Goal: Task Accomplishment & Management: Manage account settings

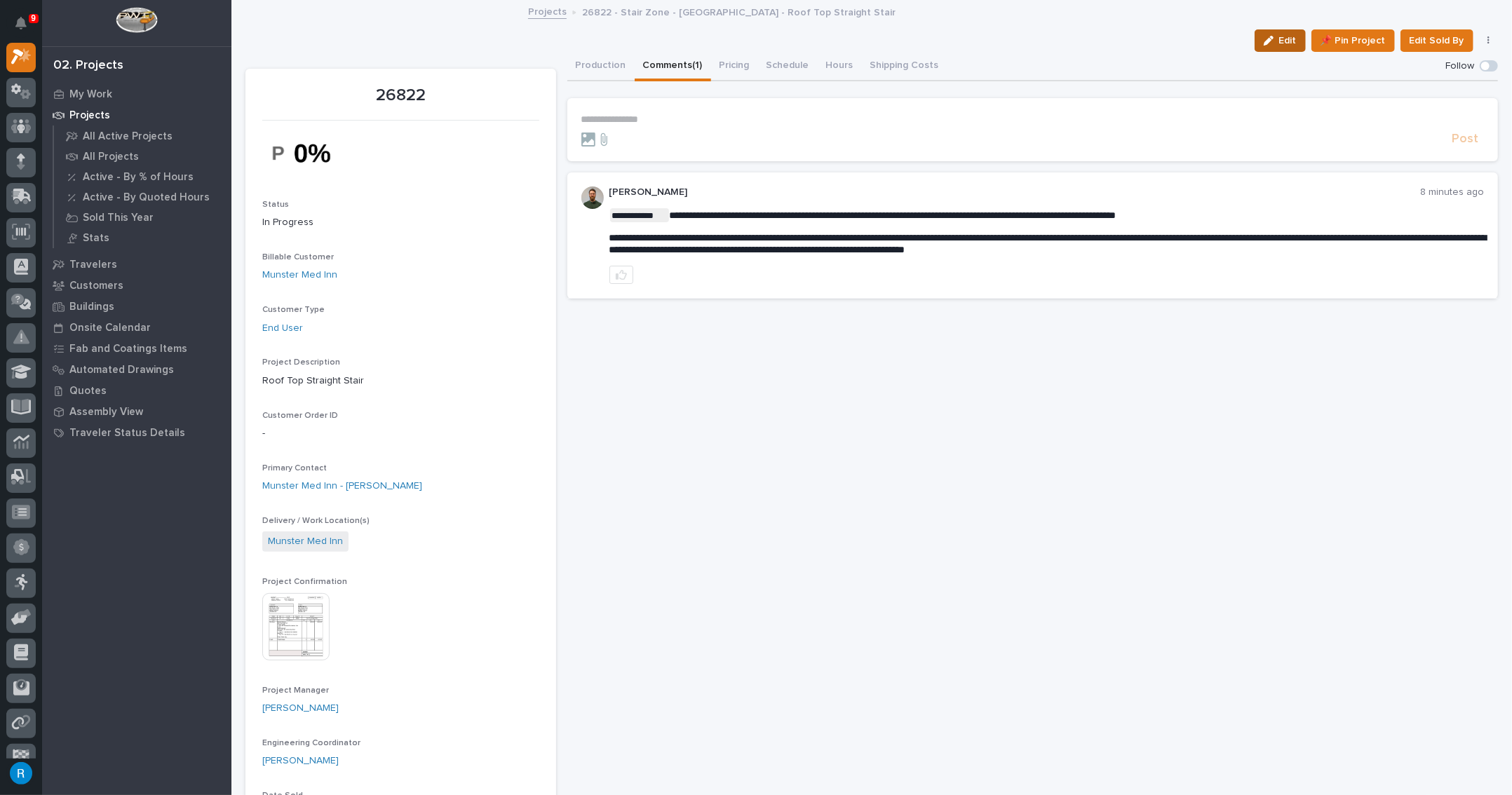
click at [1279, 45] on span "Edit" at bounding box center [1288, 41] width 17 height 13
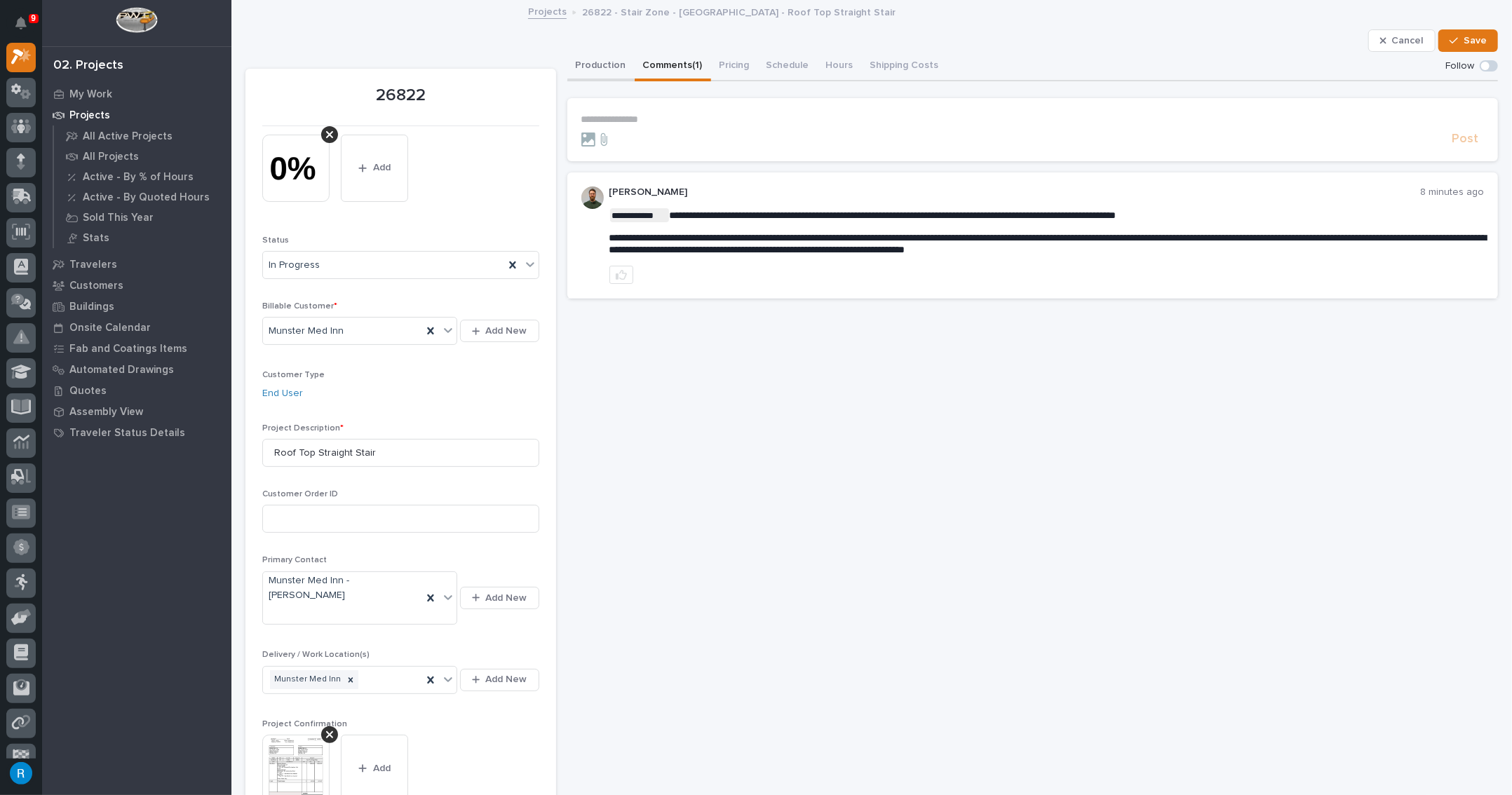
click at [590, 64] on button "Production" at bounding box center [602, 67] width 68 height 30
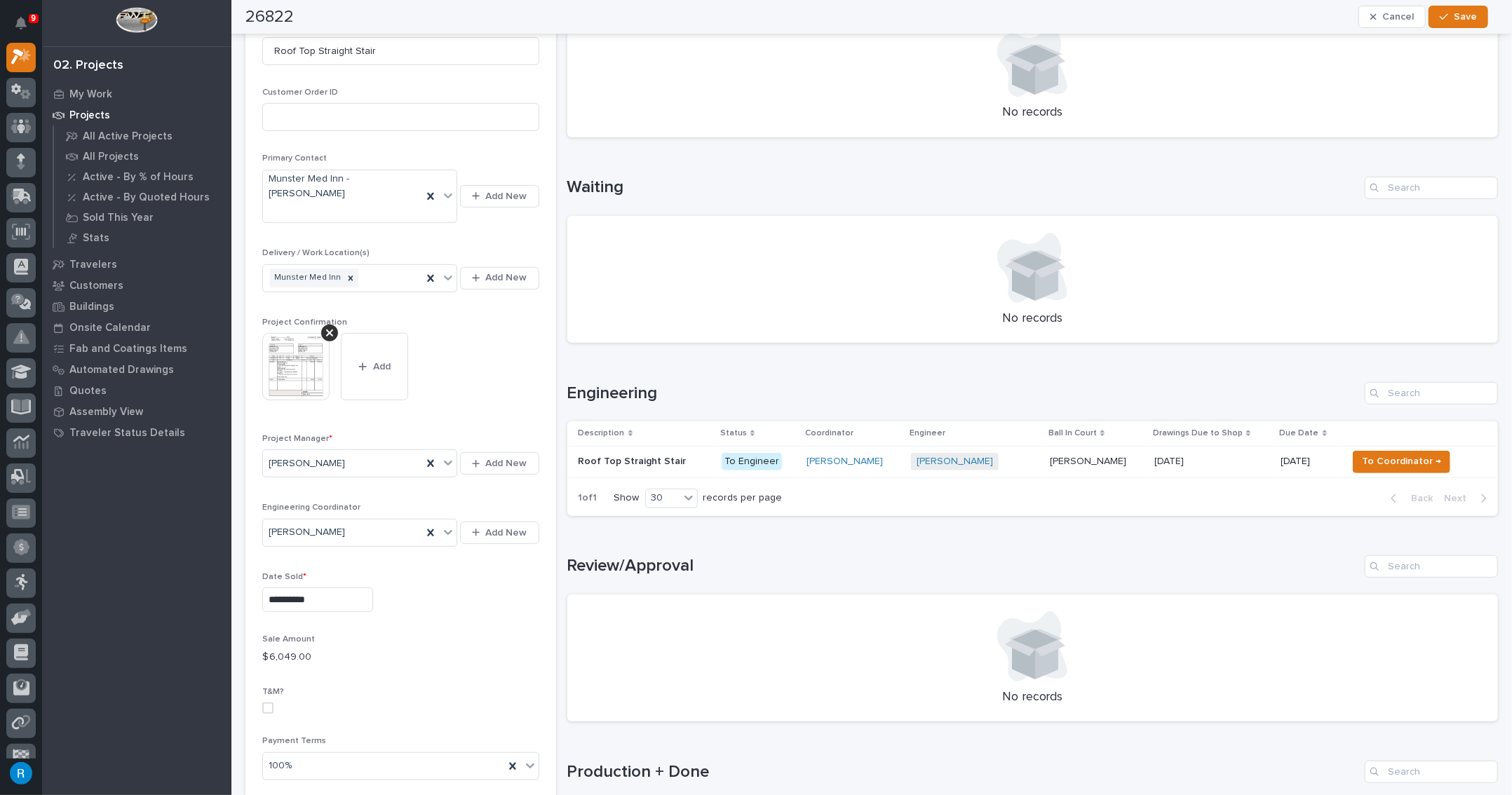
scroll to position [382, 0]
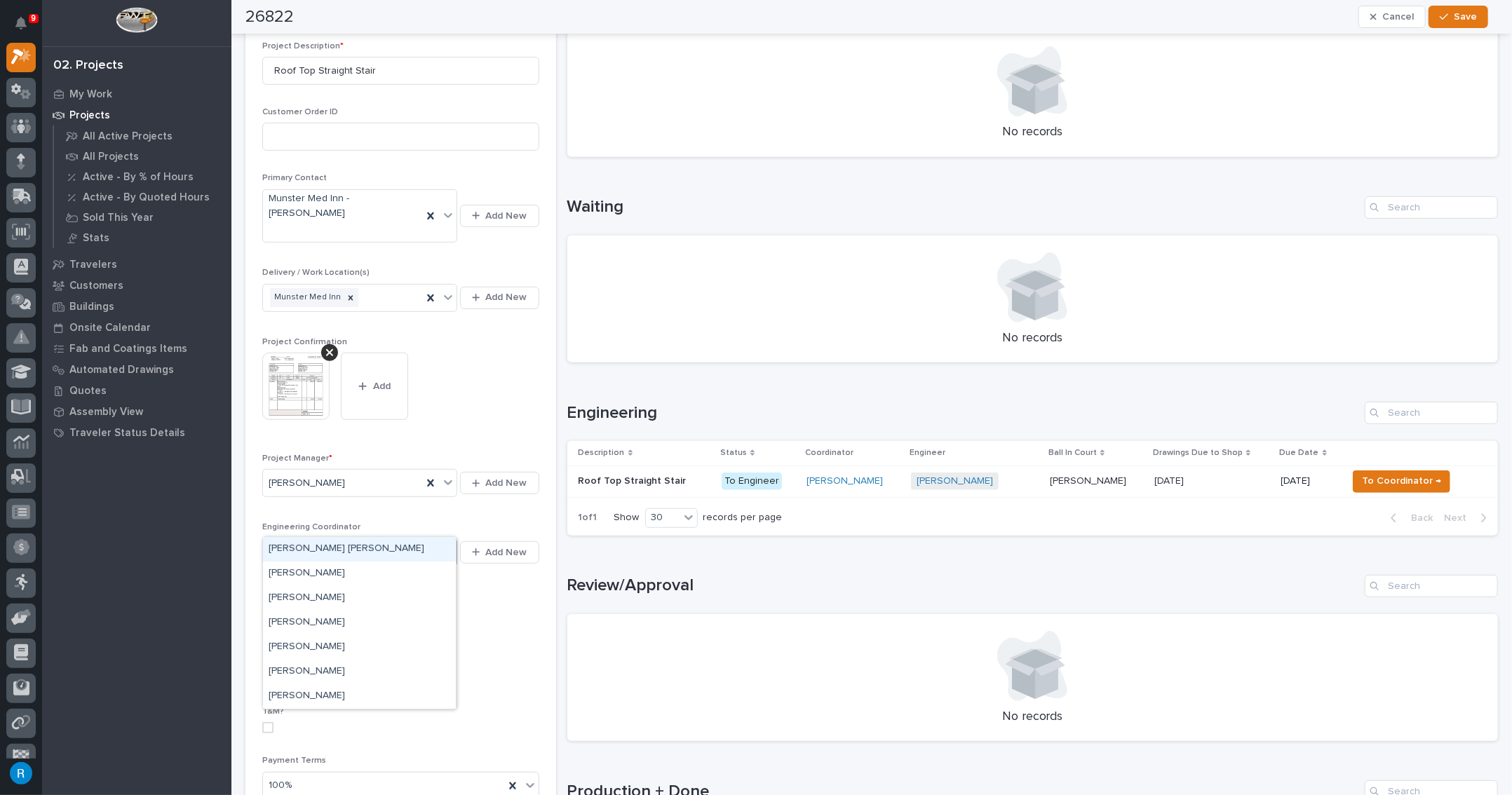
click at [444, 550] on icon at bounding box center [448, 553] width 9 height 5
click at [428, 546] on icon at bounding box center [431, 553] width 14 height 14
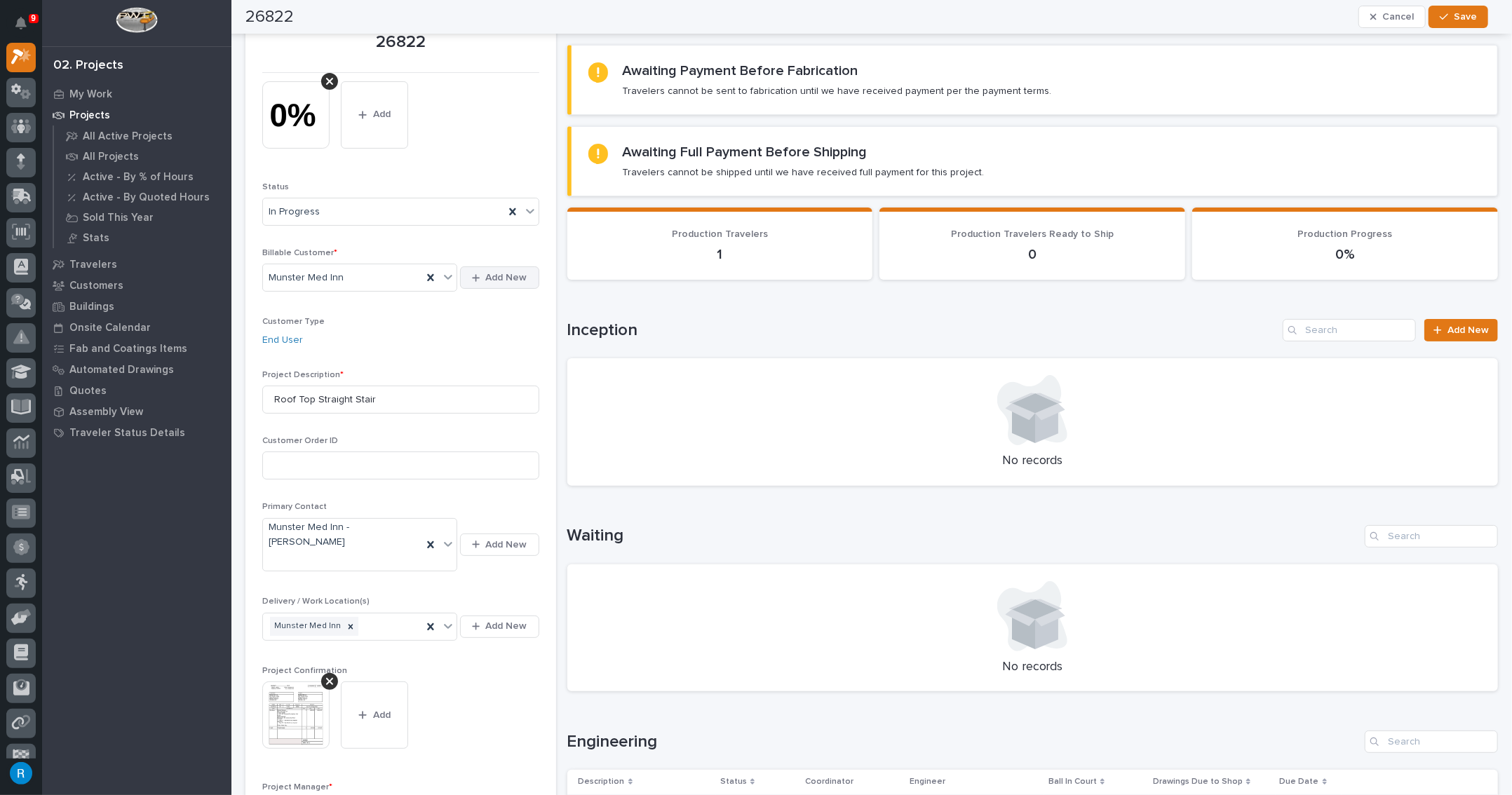
scroll to position [0, 0]
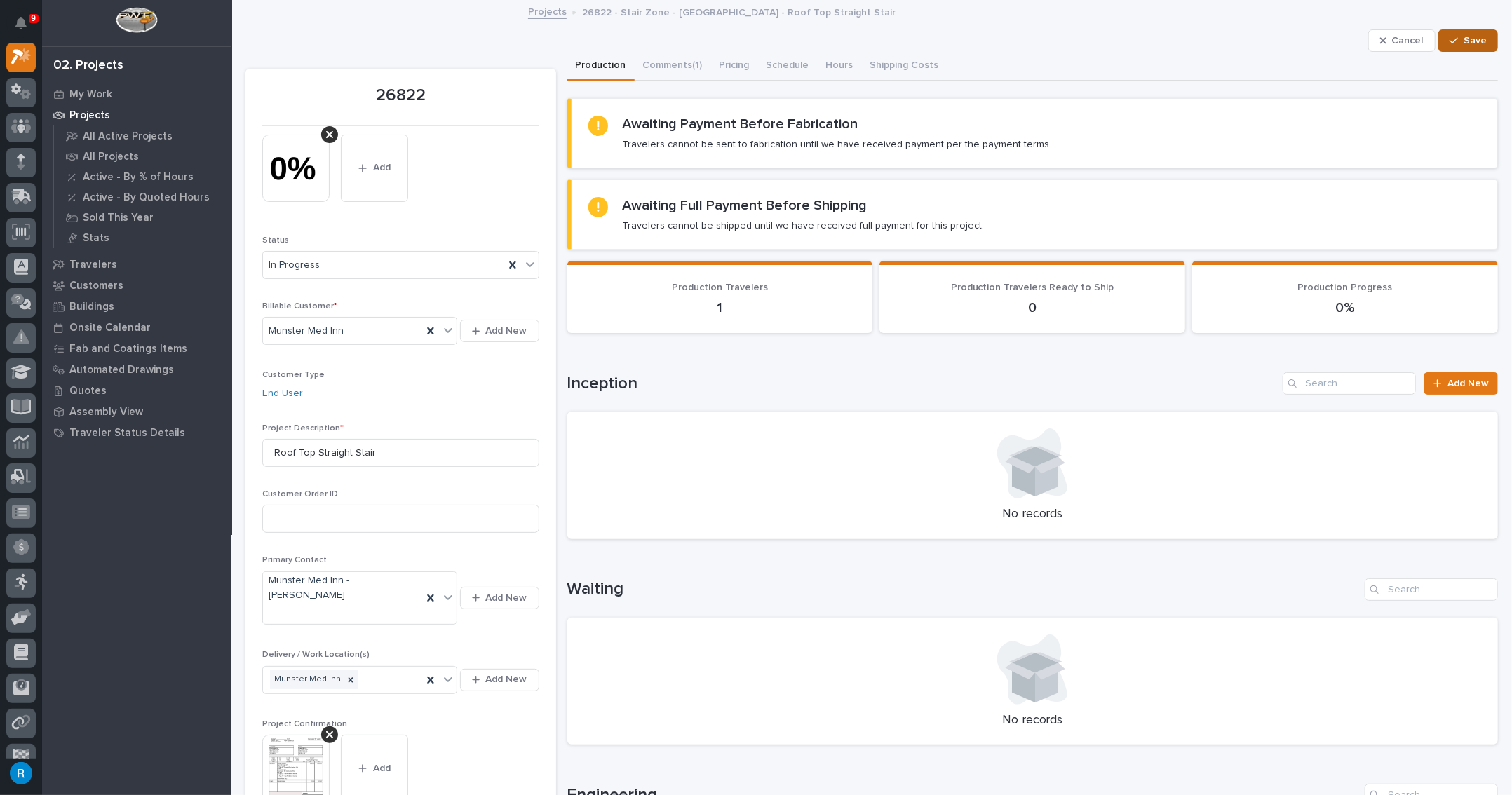
click at [1472, 46] on button "Save" at bounding box center [1468, 41] width 60 height 23
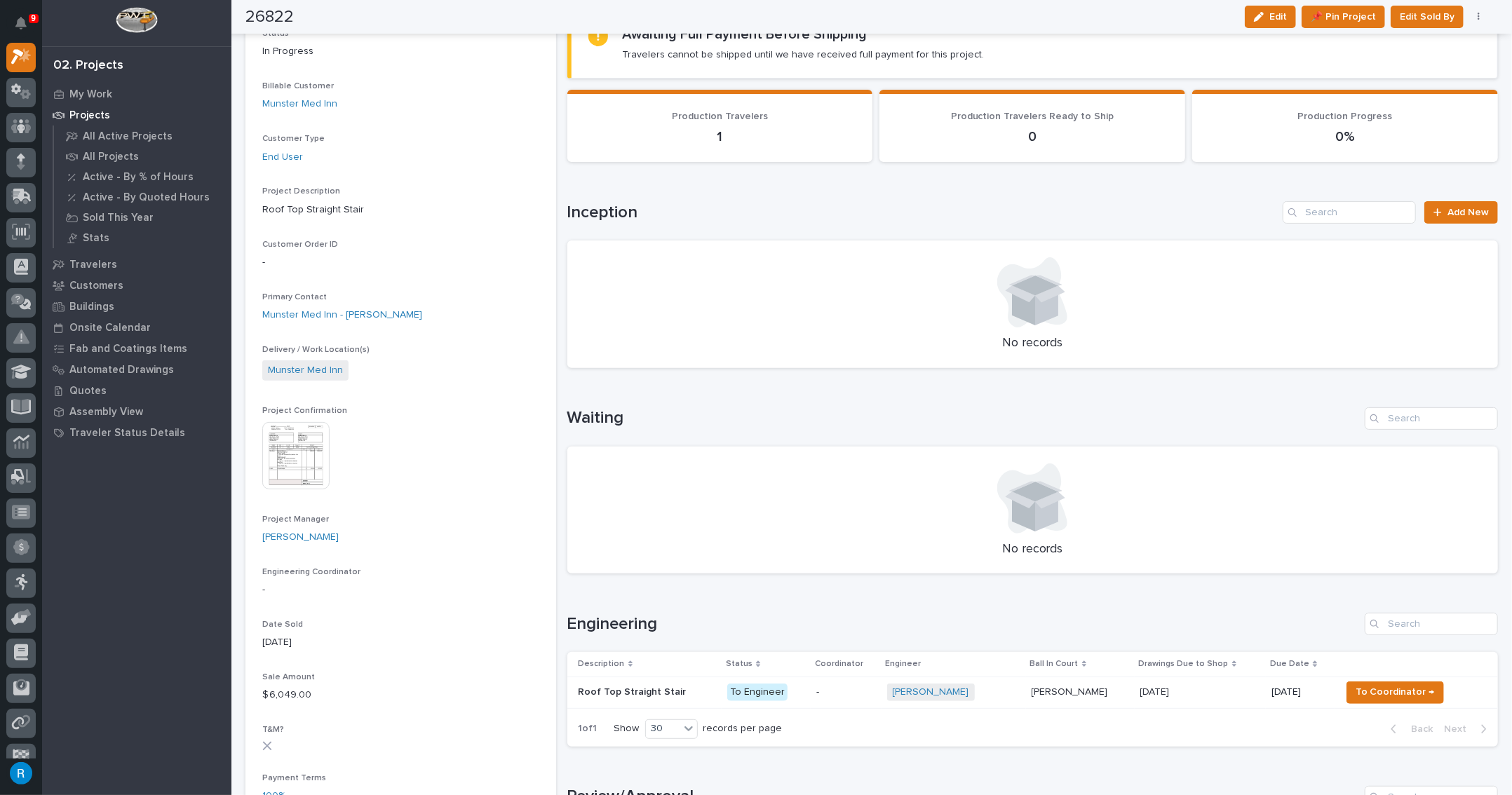
scroll to position [191, 0]
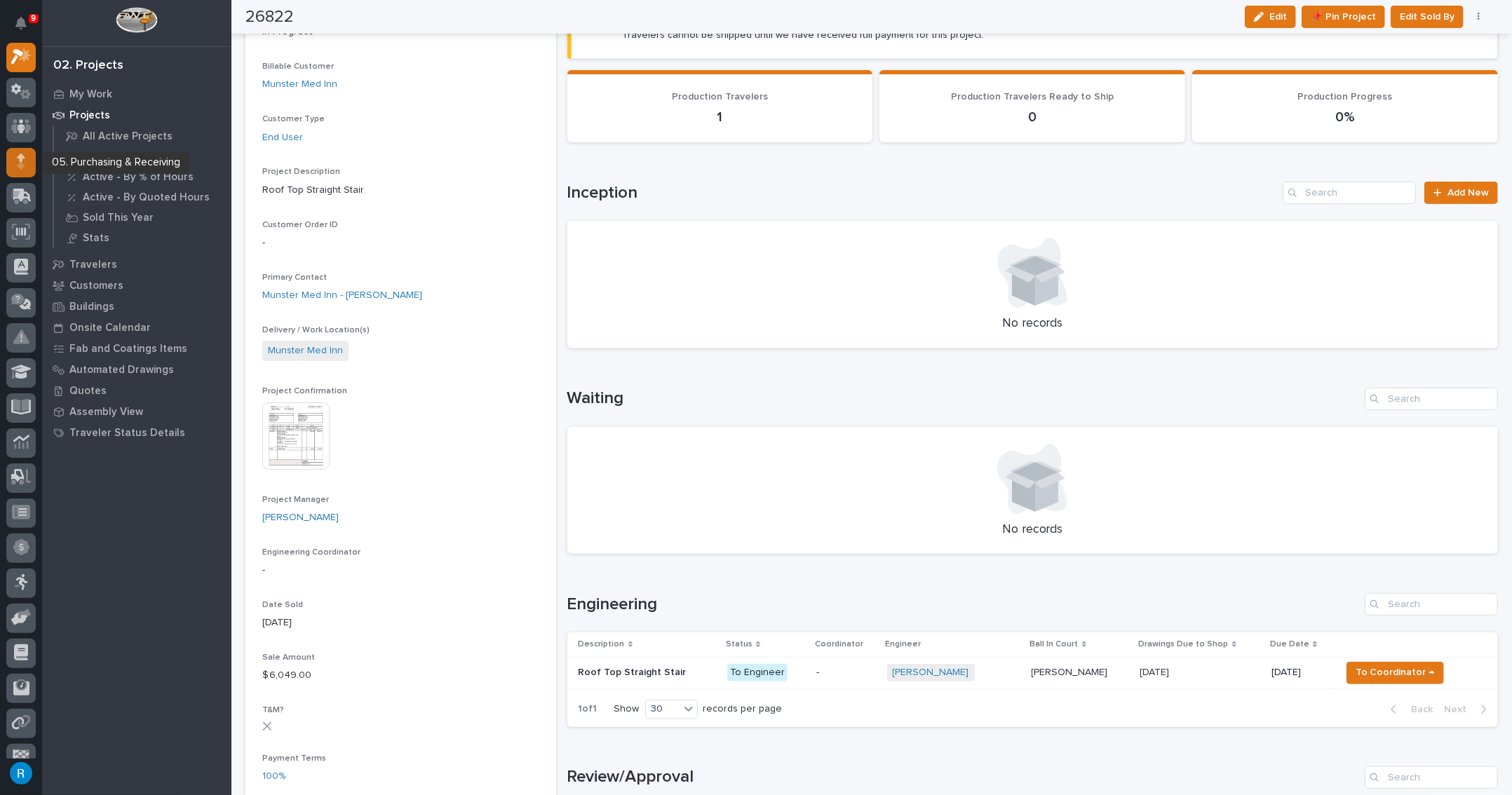
click at [18, 165] on icon at bounding box center [20, 166] width 8 height 8
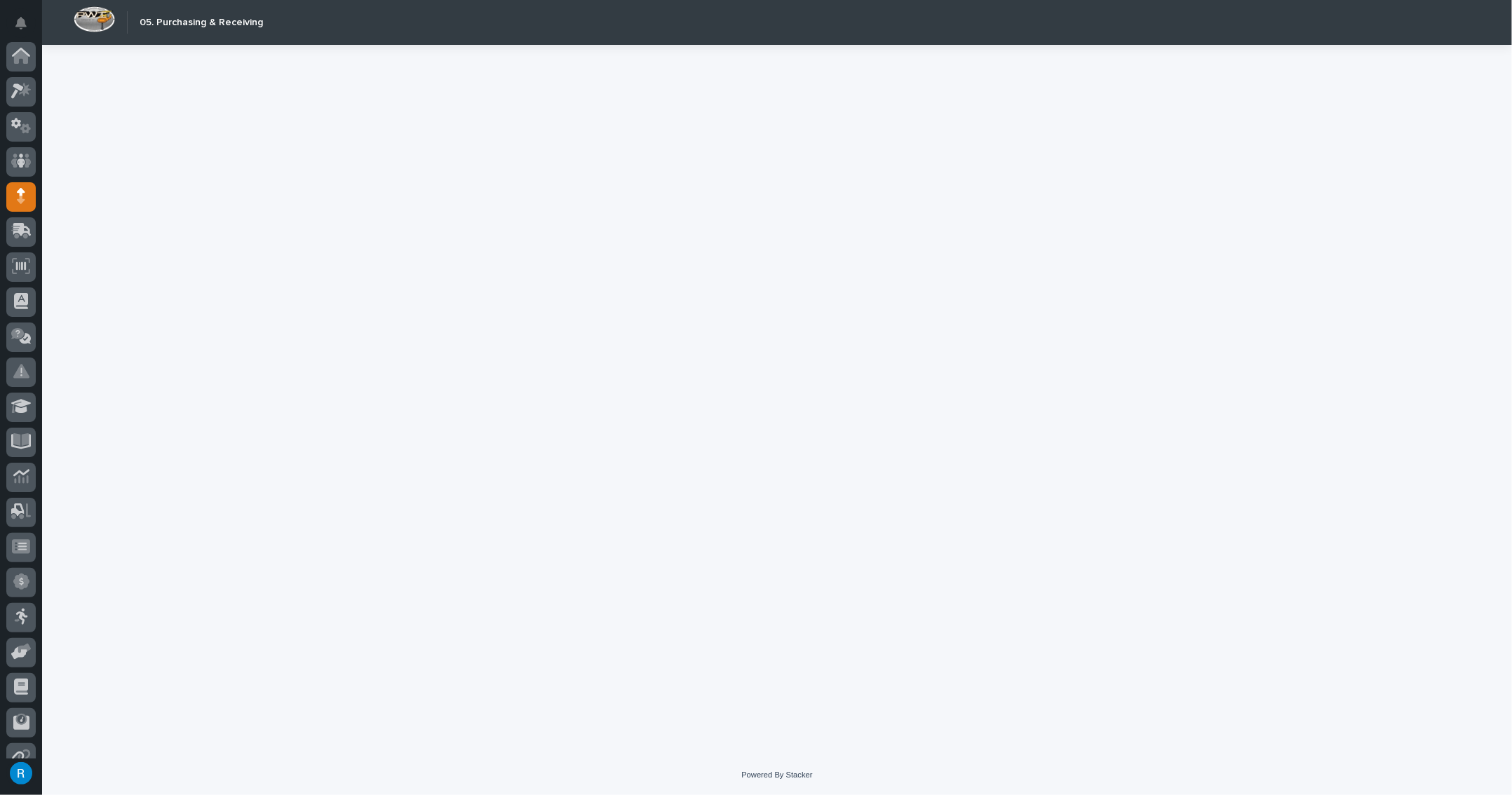
scroll to position [89, 0]
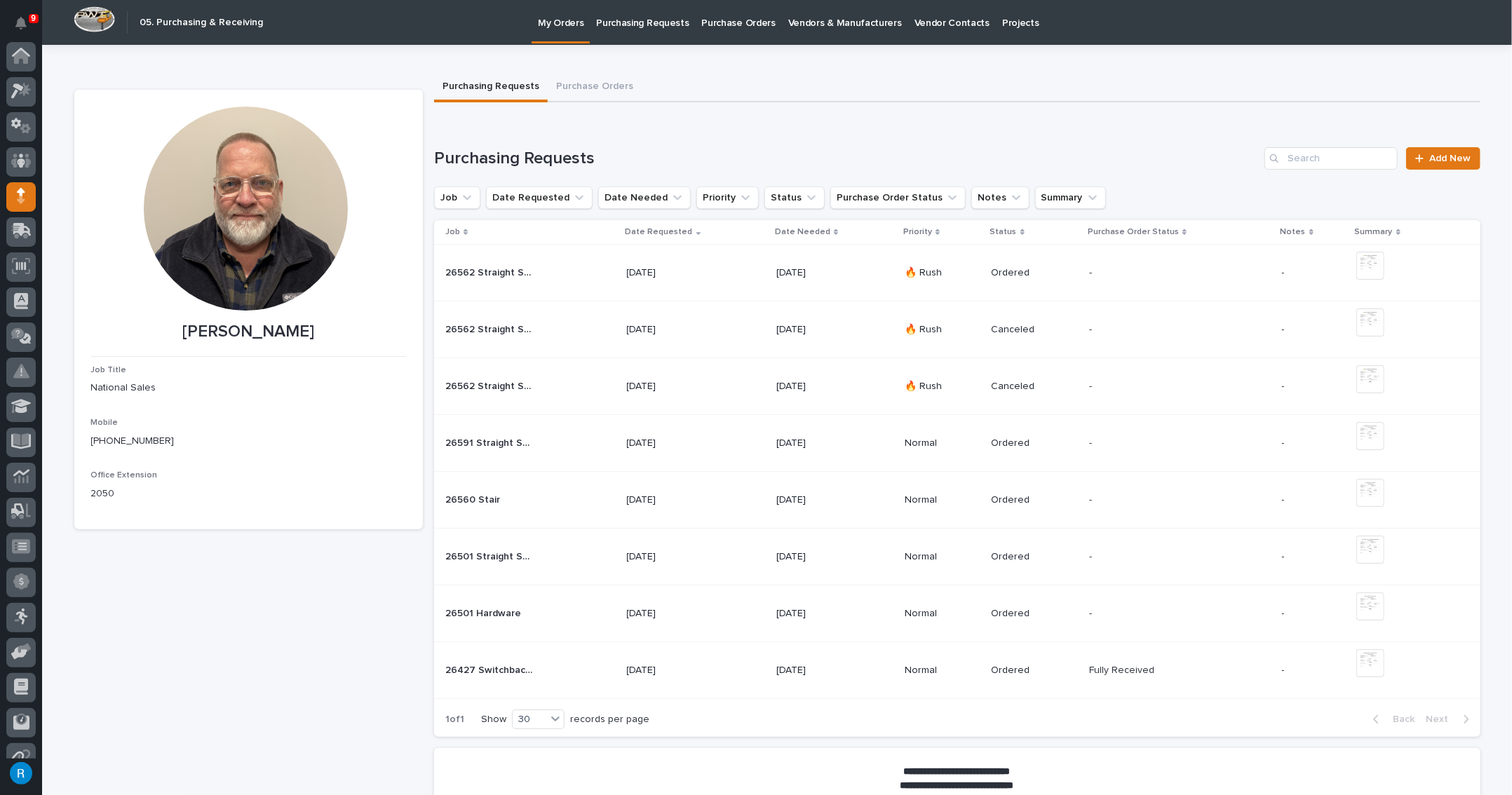
click at [549, 21] on p "My Orders" at bounding box center [561, 15] width 46 height 30
click at [16, 89] on icon at bounding box center [21, 90] width 20 height 16
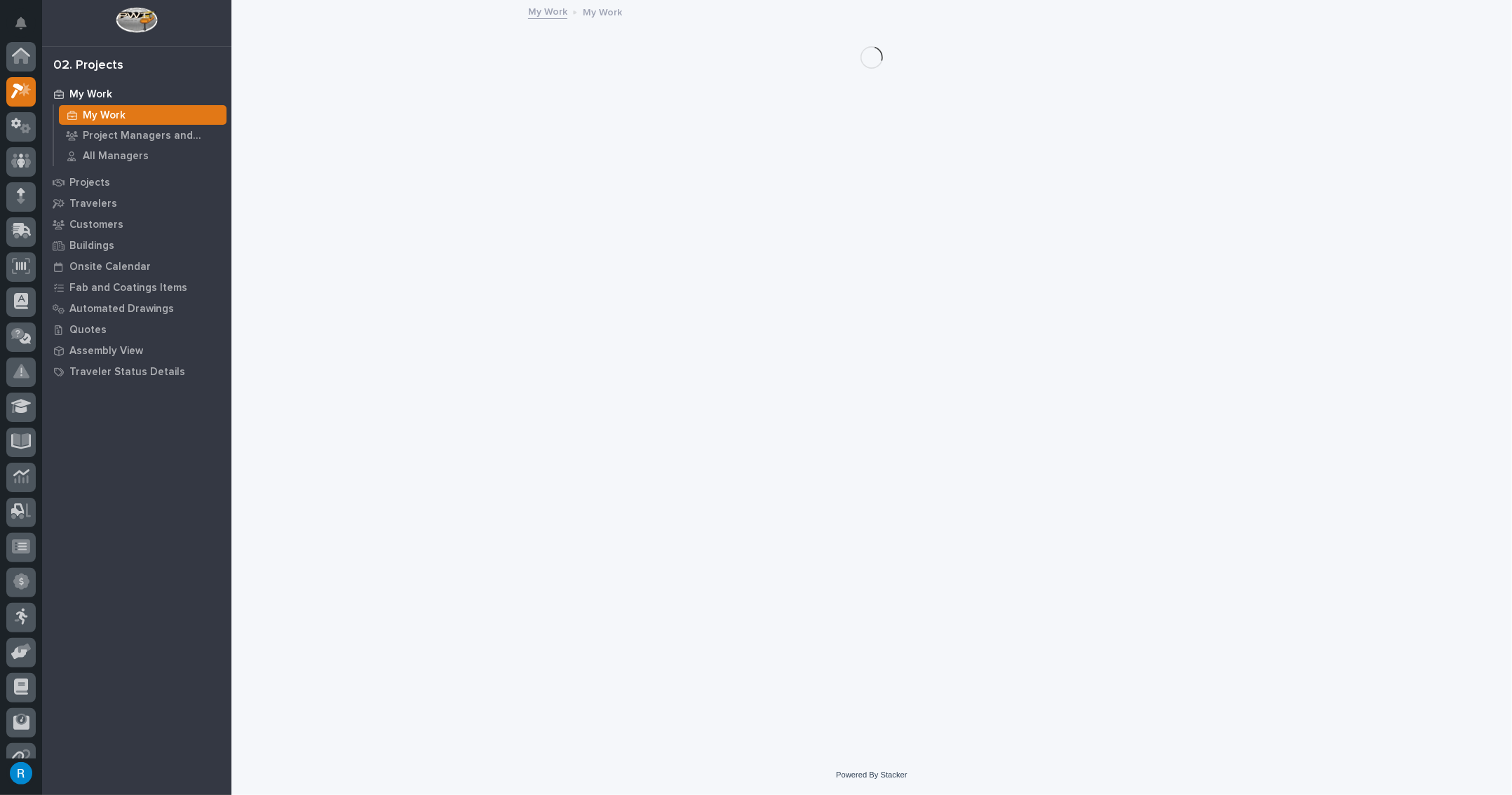
scroll to position [35, 0]
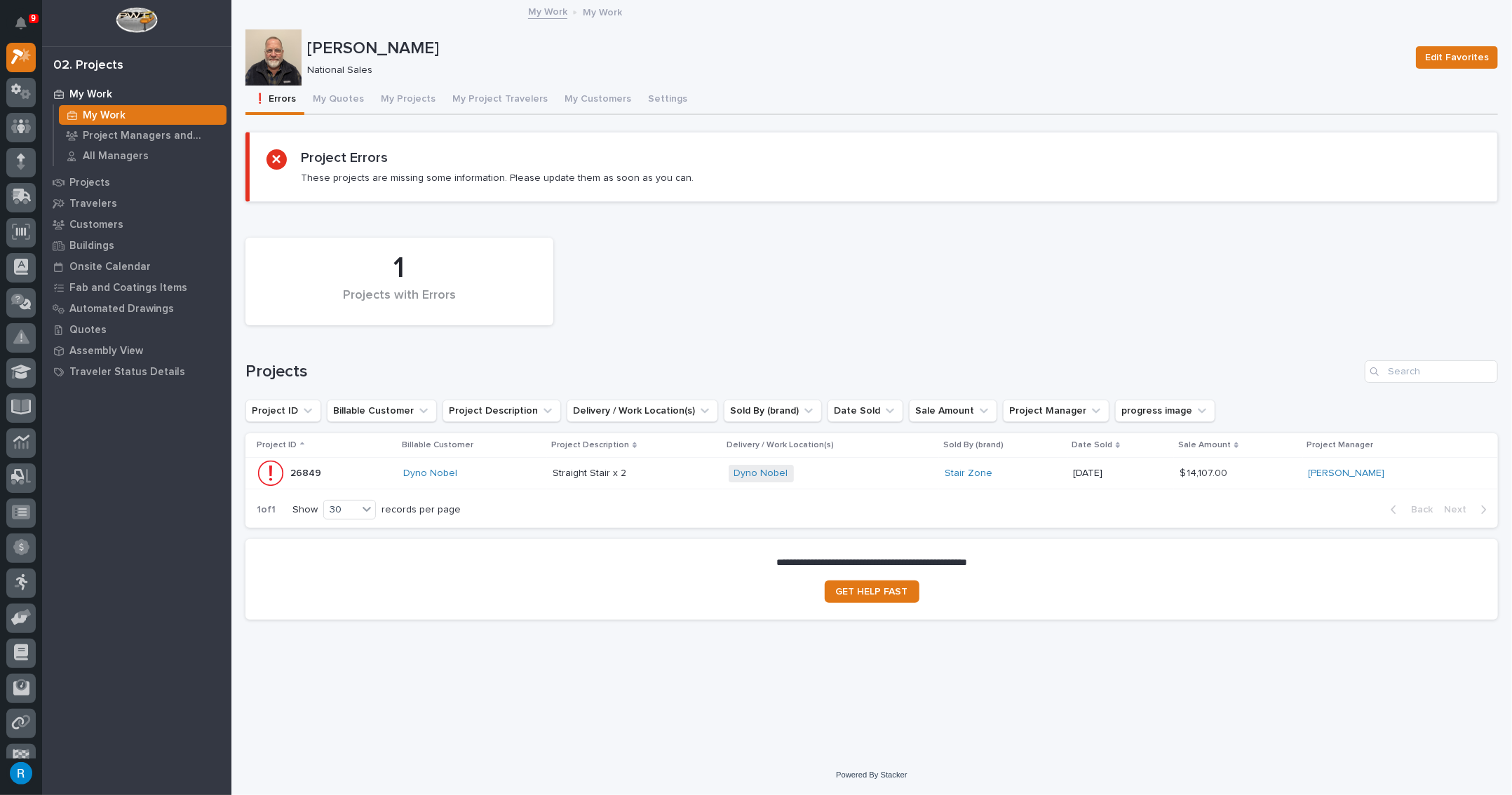
click at [675, 475] on p at bounding box center [635, 474] width 165 height 12
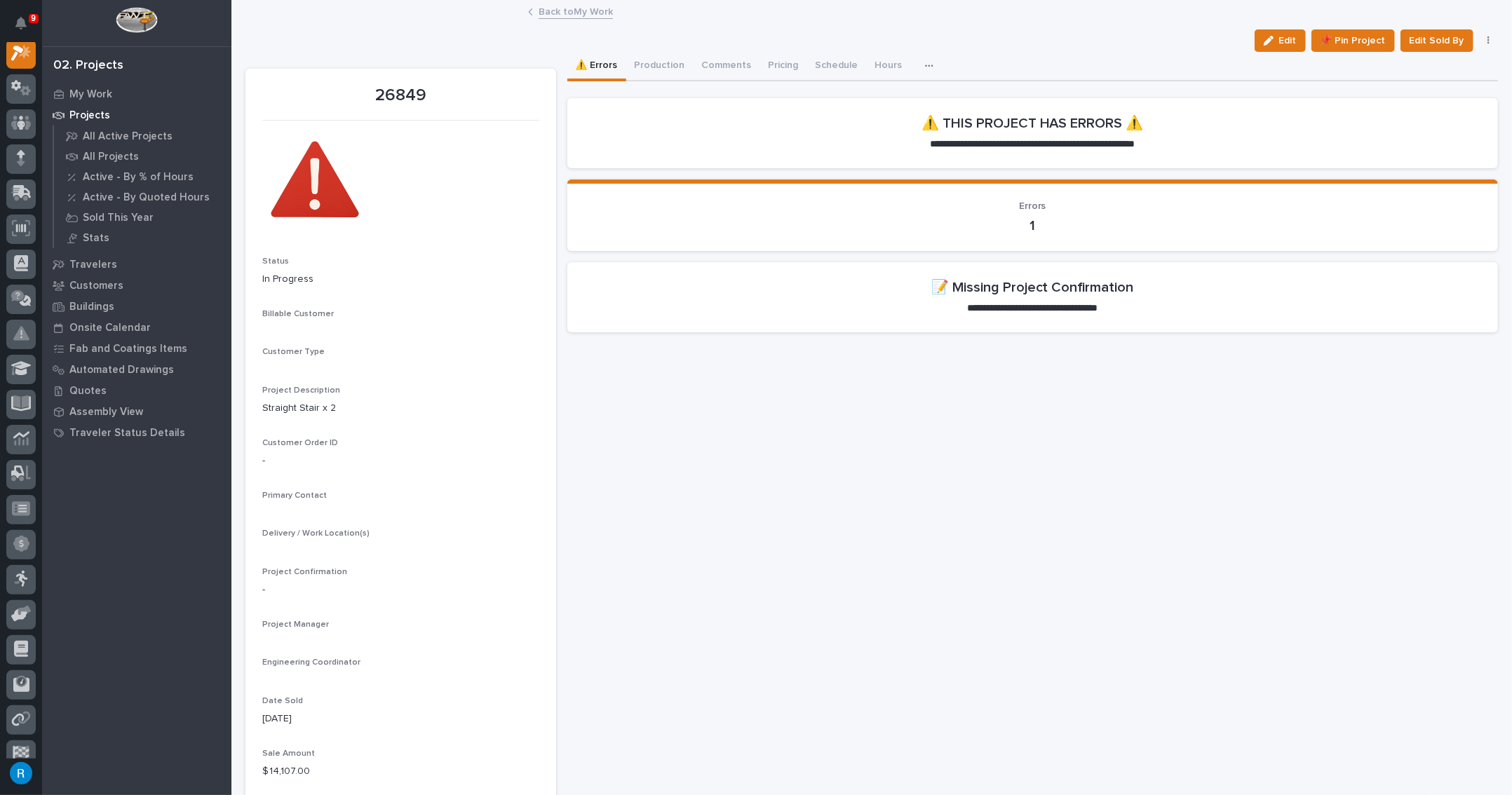
scroll to position [35, 0]
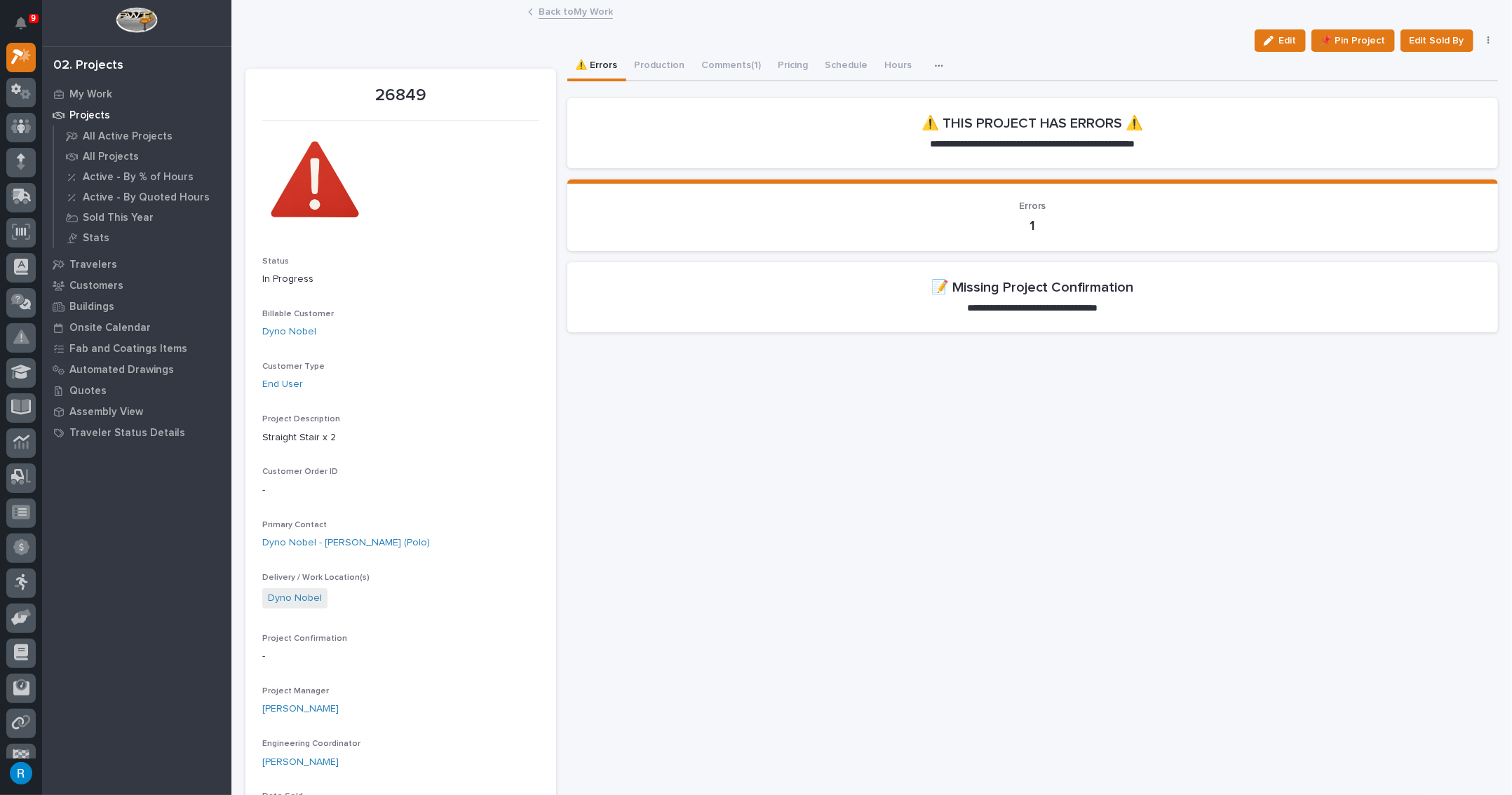
click at [1279, 42] on span "Edit" at bounding box center [1288, 41] width 17 height 13
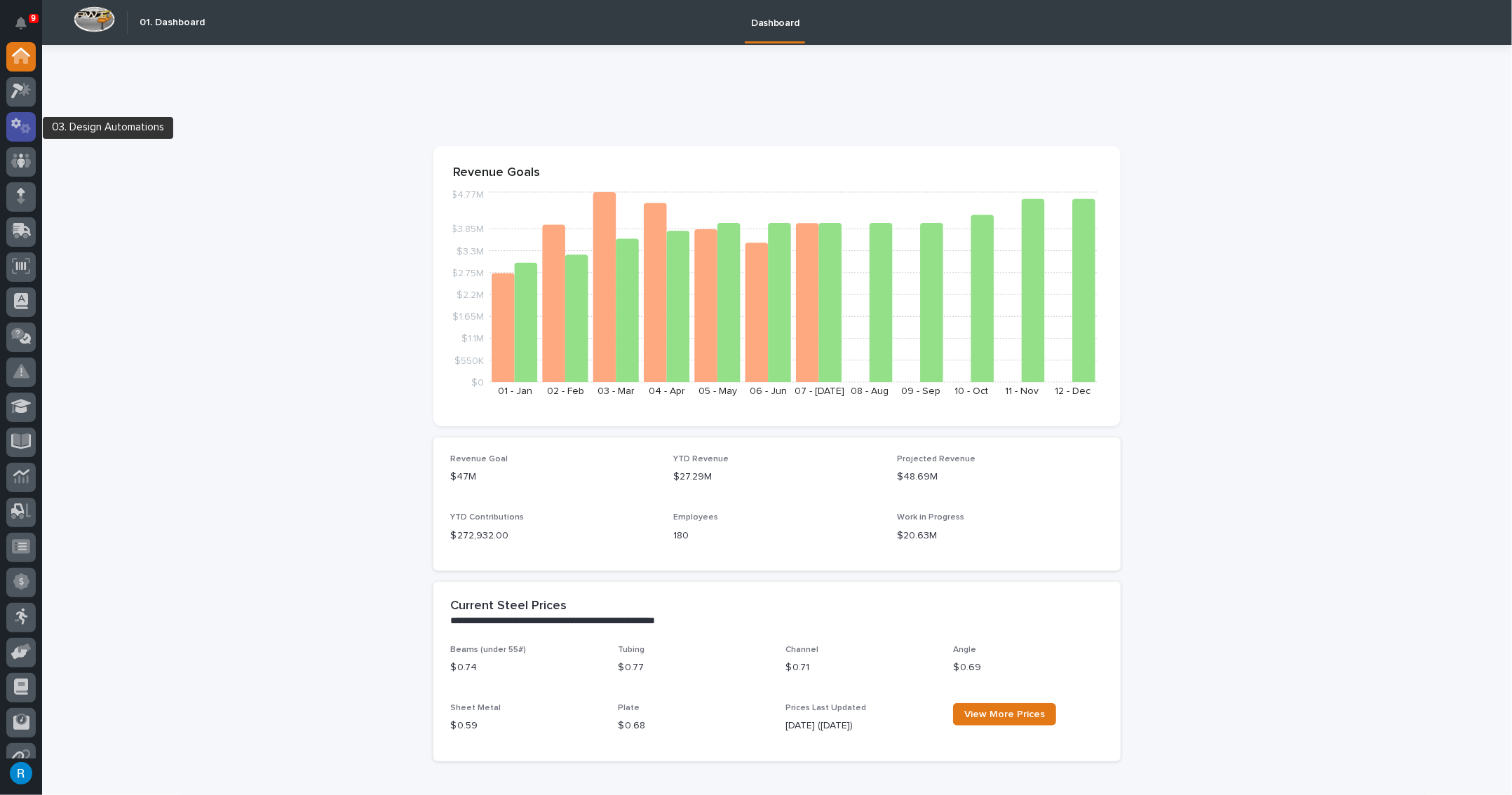
click at [13, 122] on icon at bounding box center [16, 123] width 10 height 10
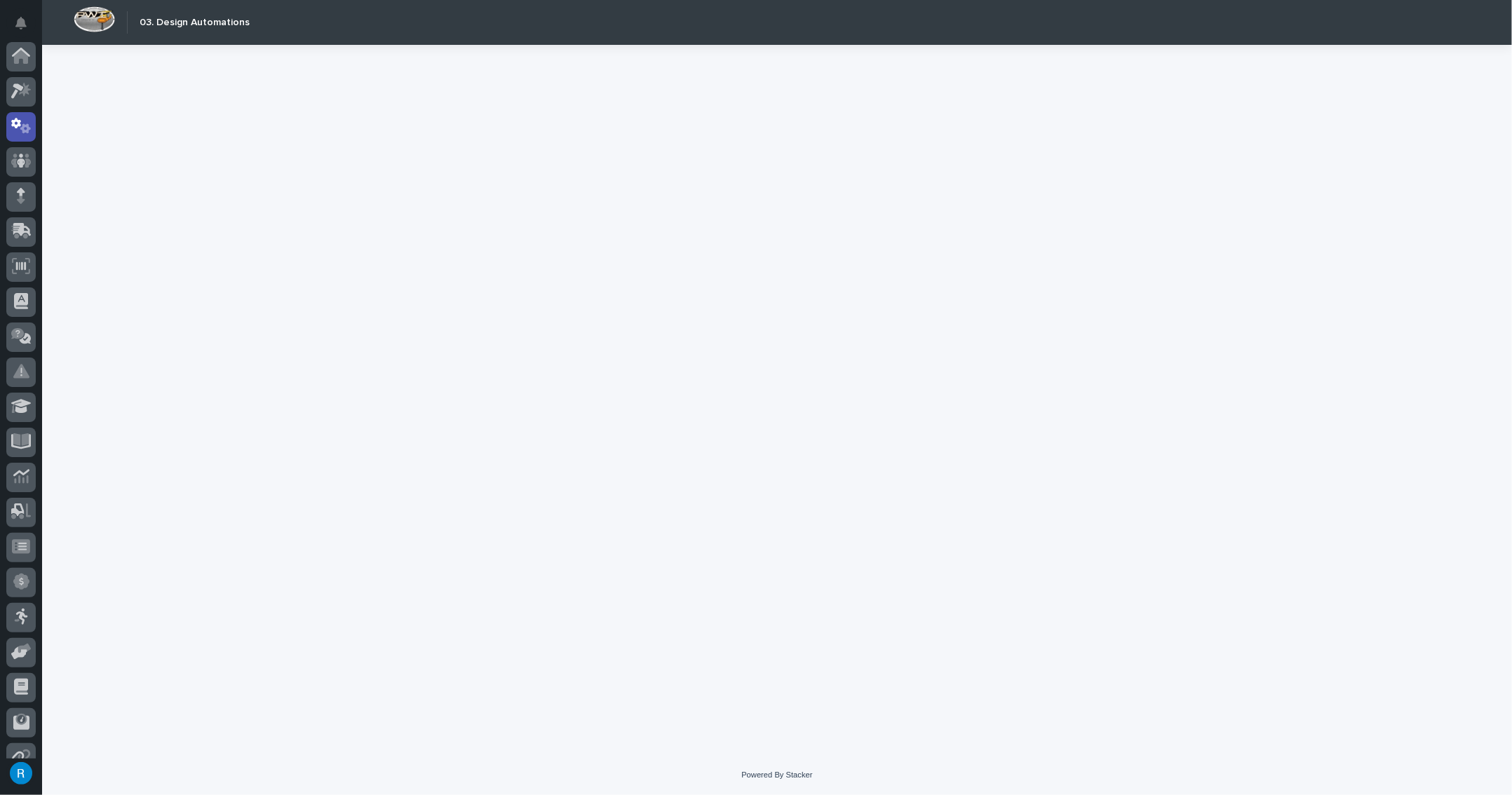
scroll to position [69, 0]
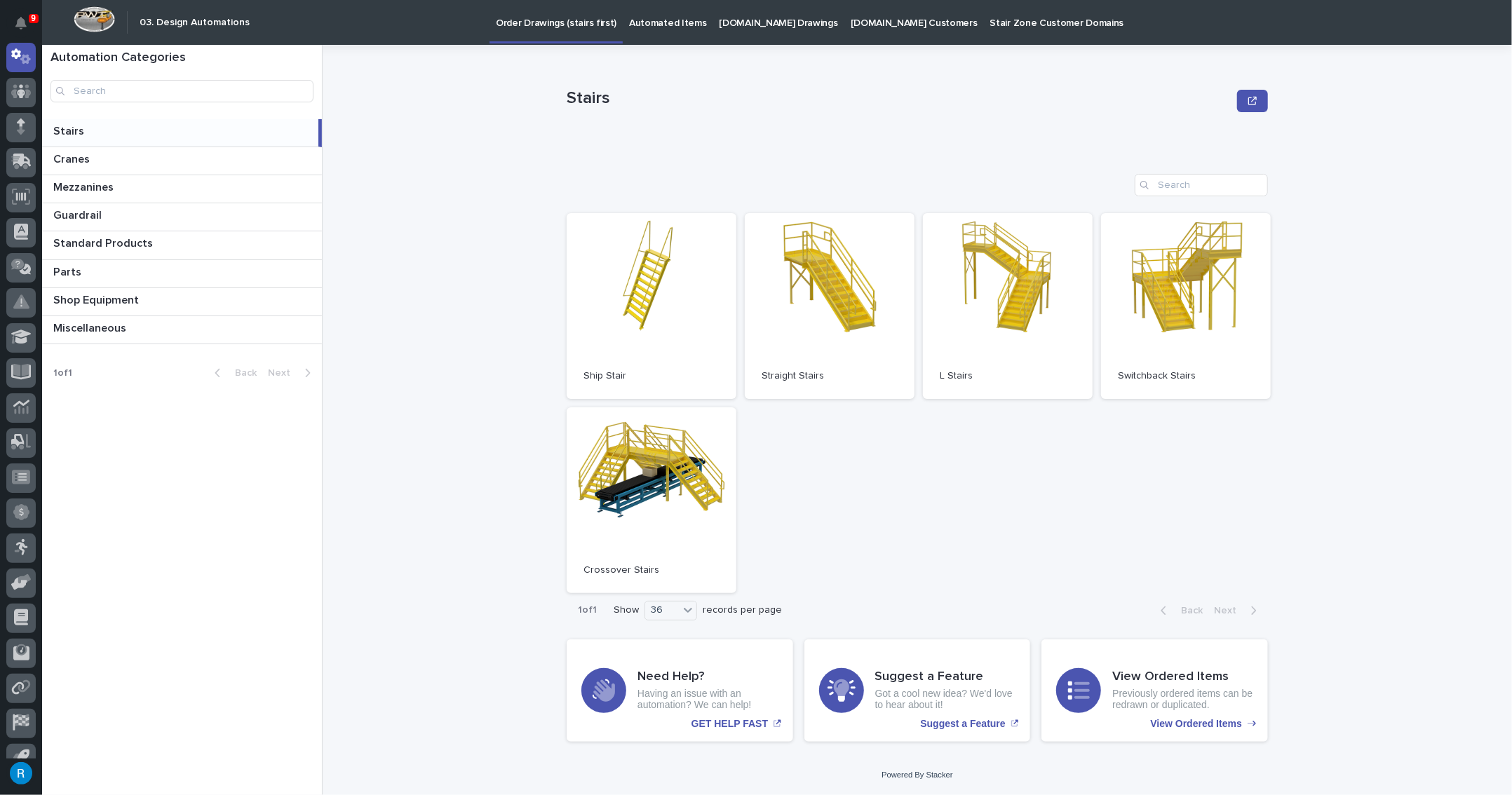
click at [753, 22] on p "[DOMAIN_NAME] Drawings" at bounding box center [779, 15] width 119 height 30
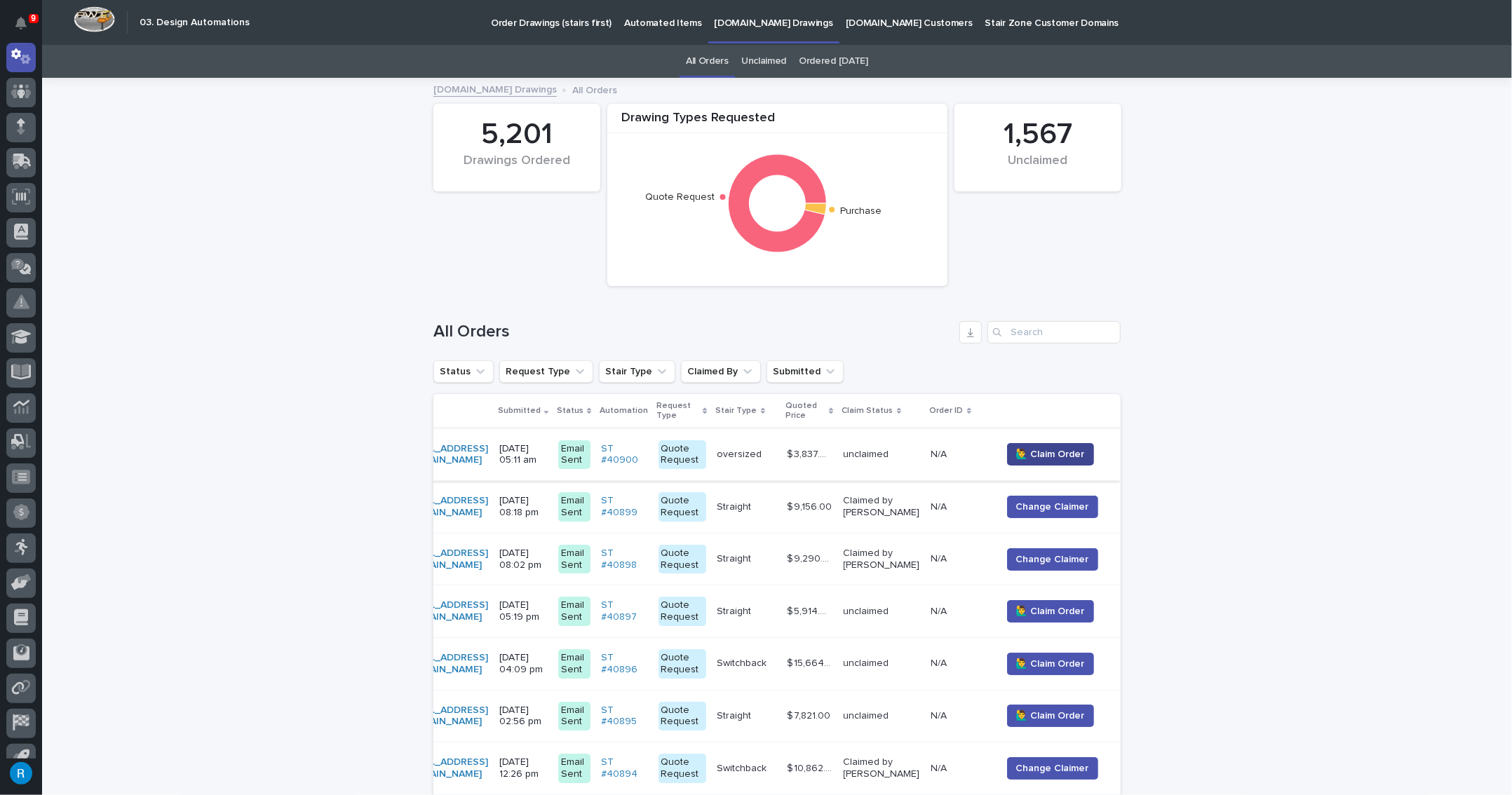
click at [1083, 450] on span "🙋‍♂️ Claim Order" at bounding box center [1050, 455] width 69 height 14
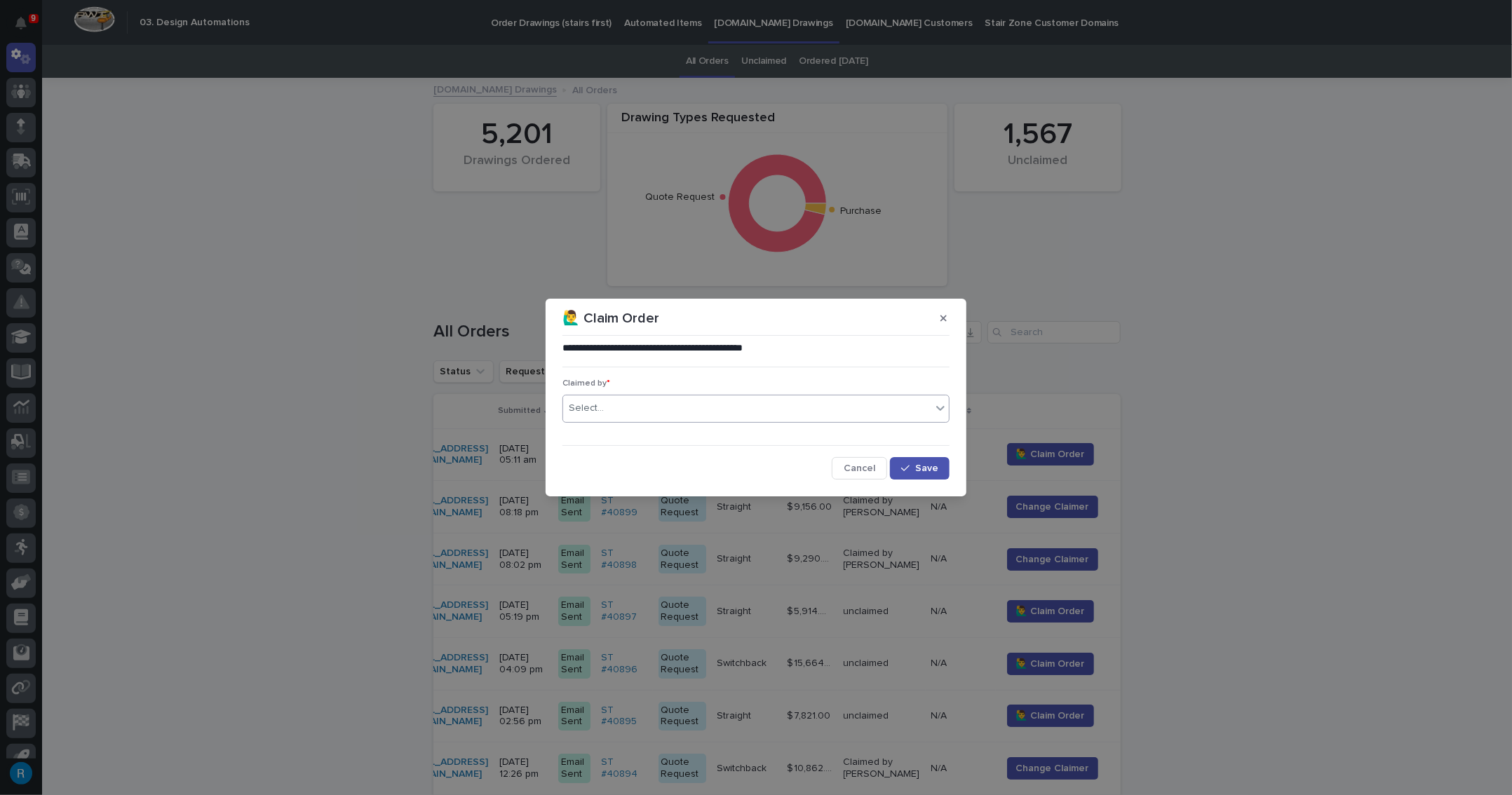
click at [583, 411] on div "Select..." at bounding box center [586, 408] width 35 height 15
type input "*****"
click at [580, 432] on div "[PERSON_NAME]" at bounding box center [756, 435] width 385 height 24
click at [1069, 450] on div "**********" at bounding box center [756, 398] width 1512 height 795
click at [915, 466] on div "button" at bounding box center [908, 468] width 14 height 10
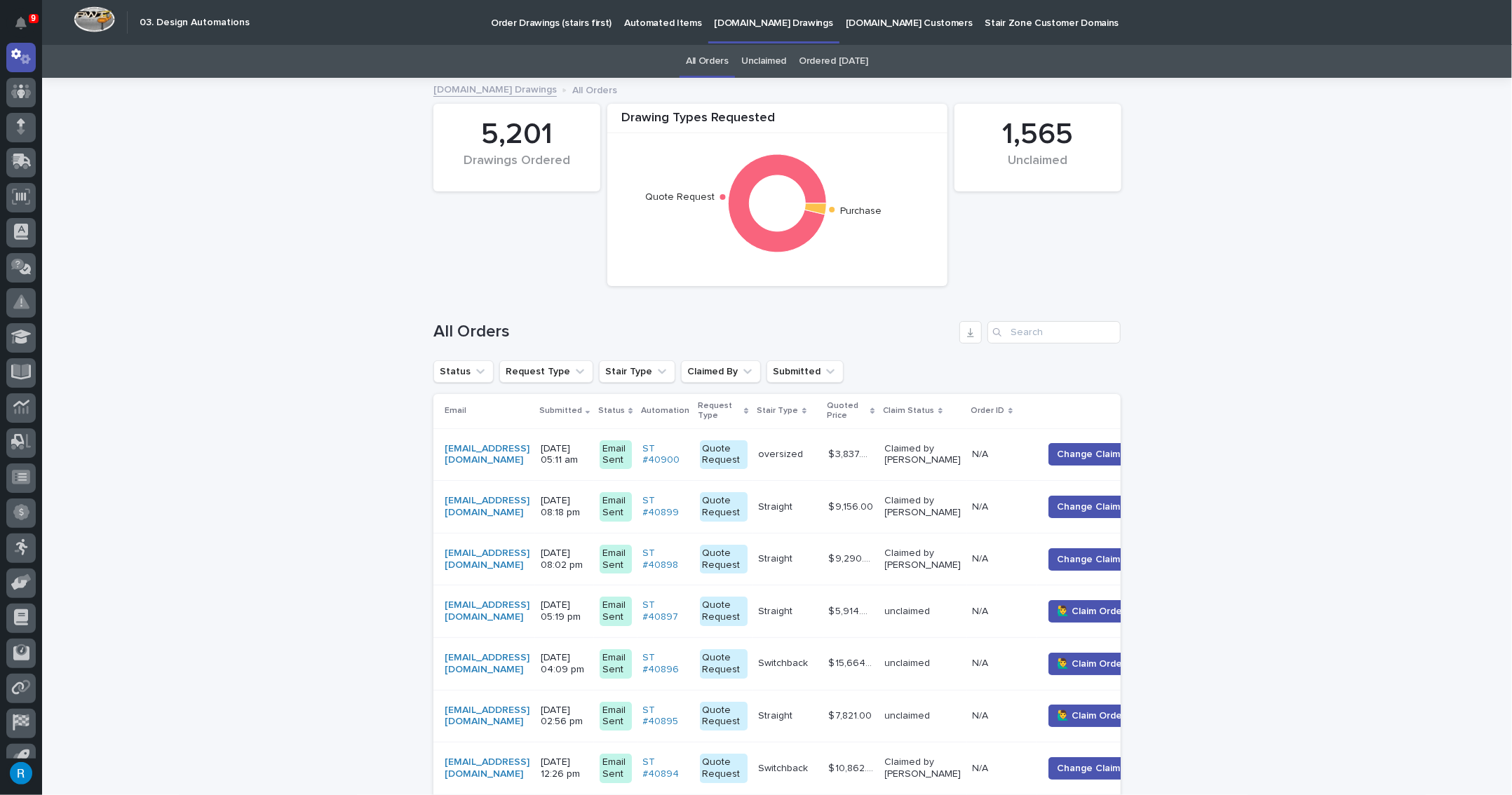
click at [529, 465] on div "[EMAIL_ADDRESS][DOMAIN_NAME]" at bounding box center [487, 455] width 85 height 35
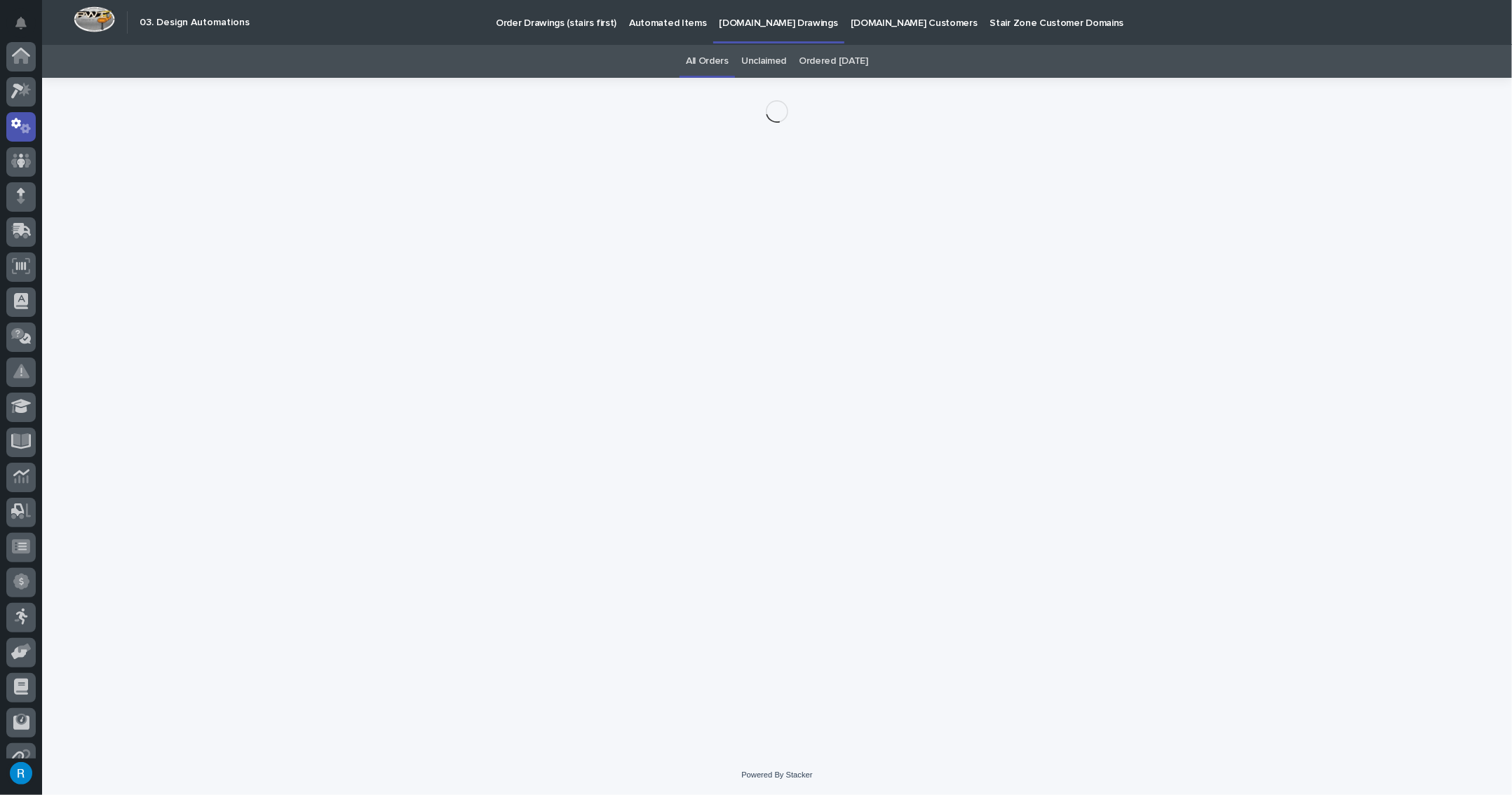
scroll to position [69, 0]
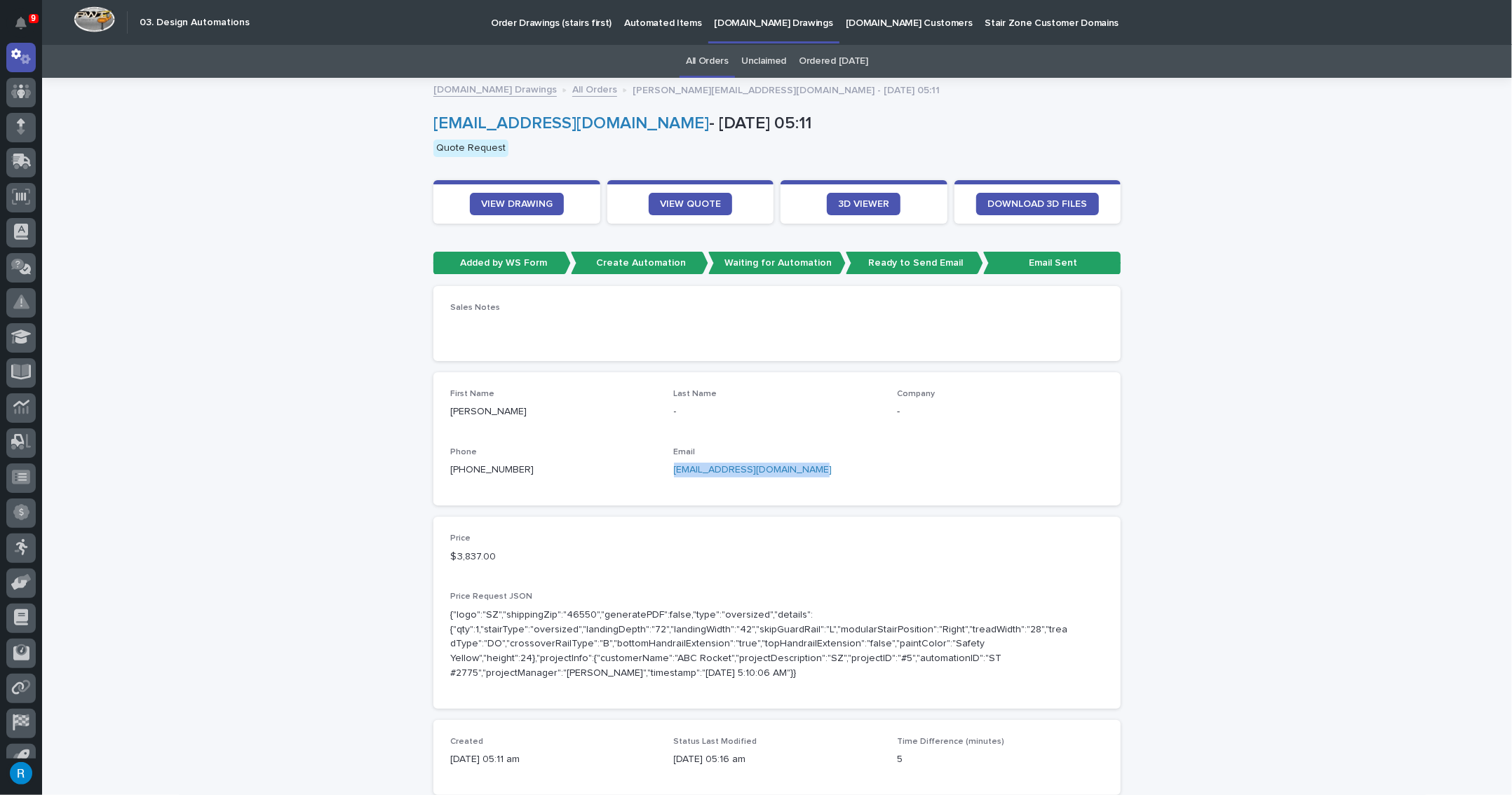
drag, startPoint x: 803, startPoint y: 468, endPoint x: 667, endPoint y: 473, distance: 136.1
click at [661, 469] on div "First Name Rob Last Name - Company - Phone +1 (269) 923-2697 Email robert_kraus…" at bounding box center [777, 438] width 654 height 100
copy link "[EMAIL_ADDRESS][DOMAIN_NAME]"
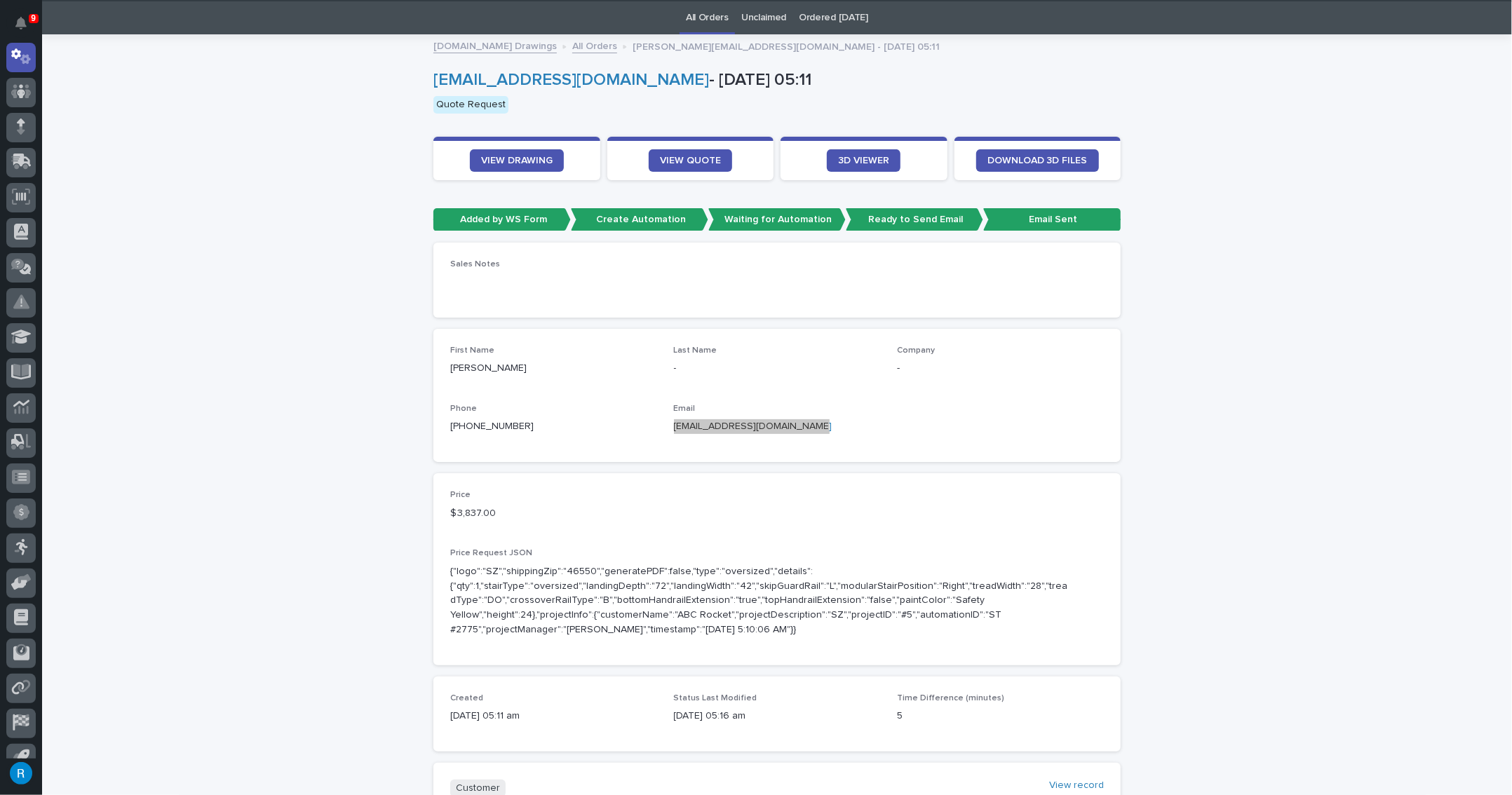
scroll to position [63, 0]
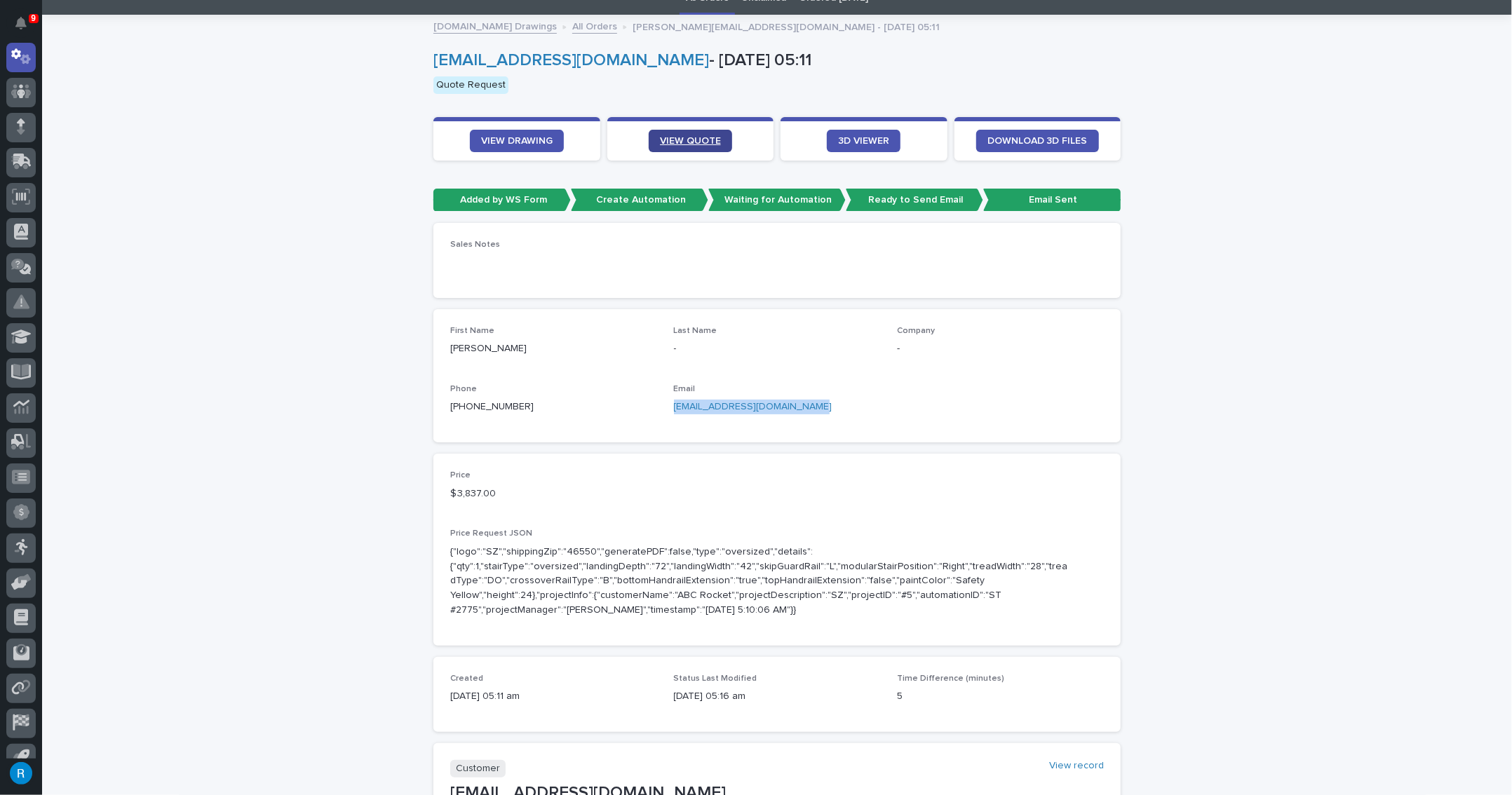
click at [707, 141] on span "VIEW QUOTE" at bounding box center [690, 141] width 61 height 10
click at [510, 141] on span "VIEW DRAWING" at bounding box center [516, 141] width 71 height 10
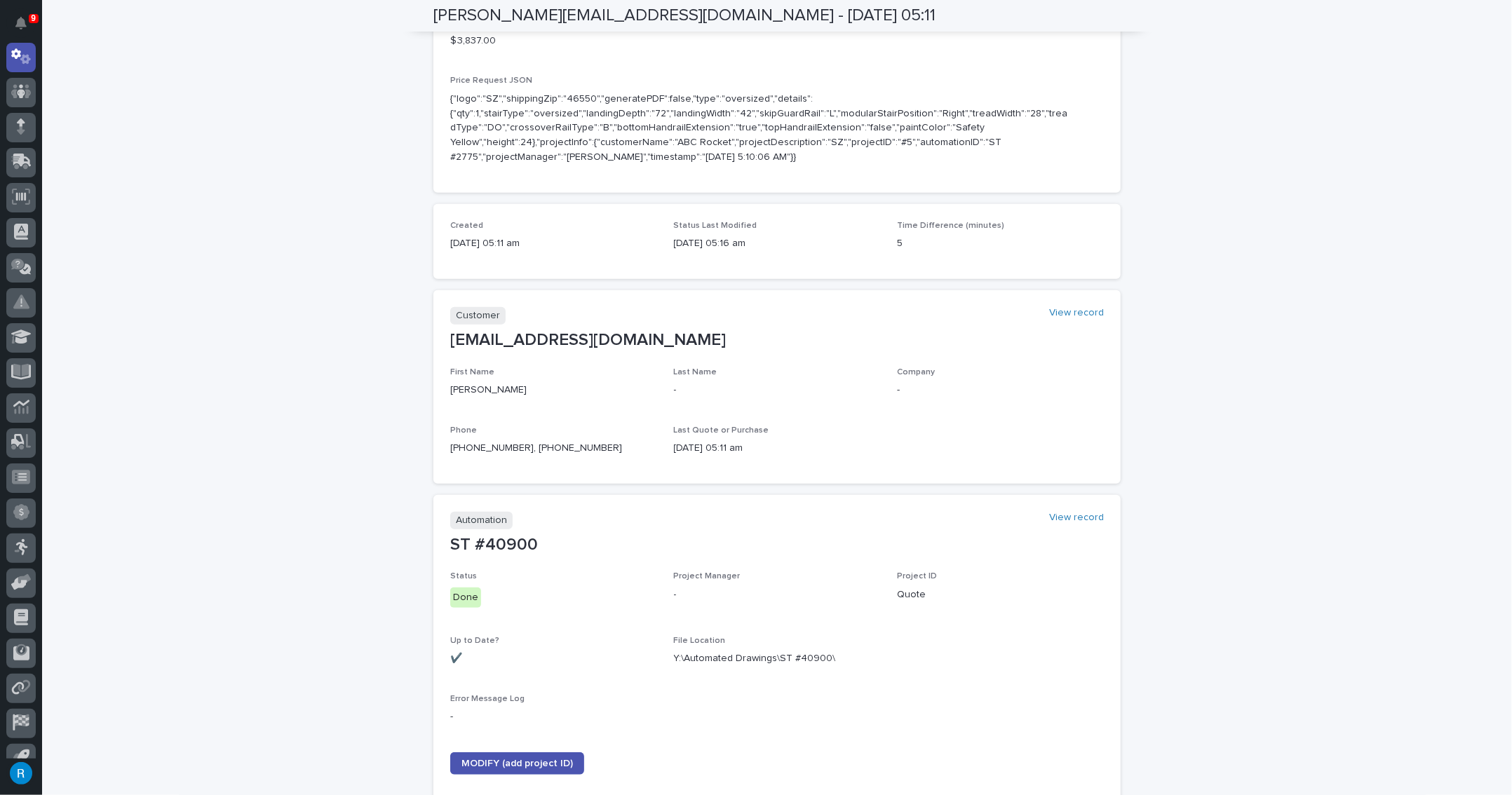
scroll to position [580, 0]
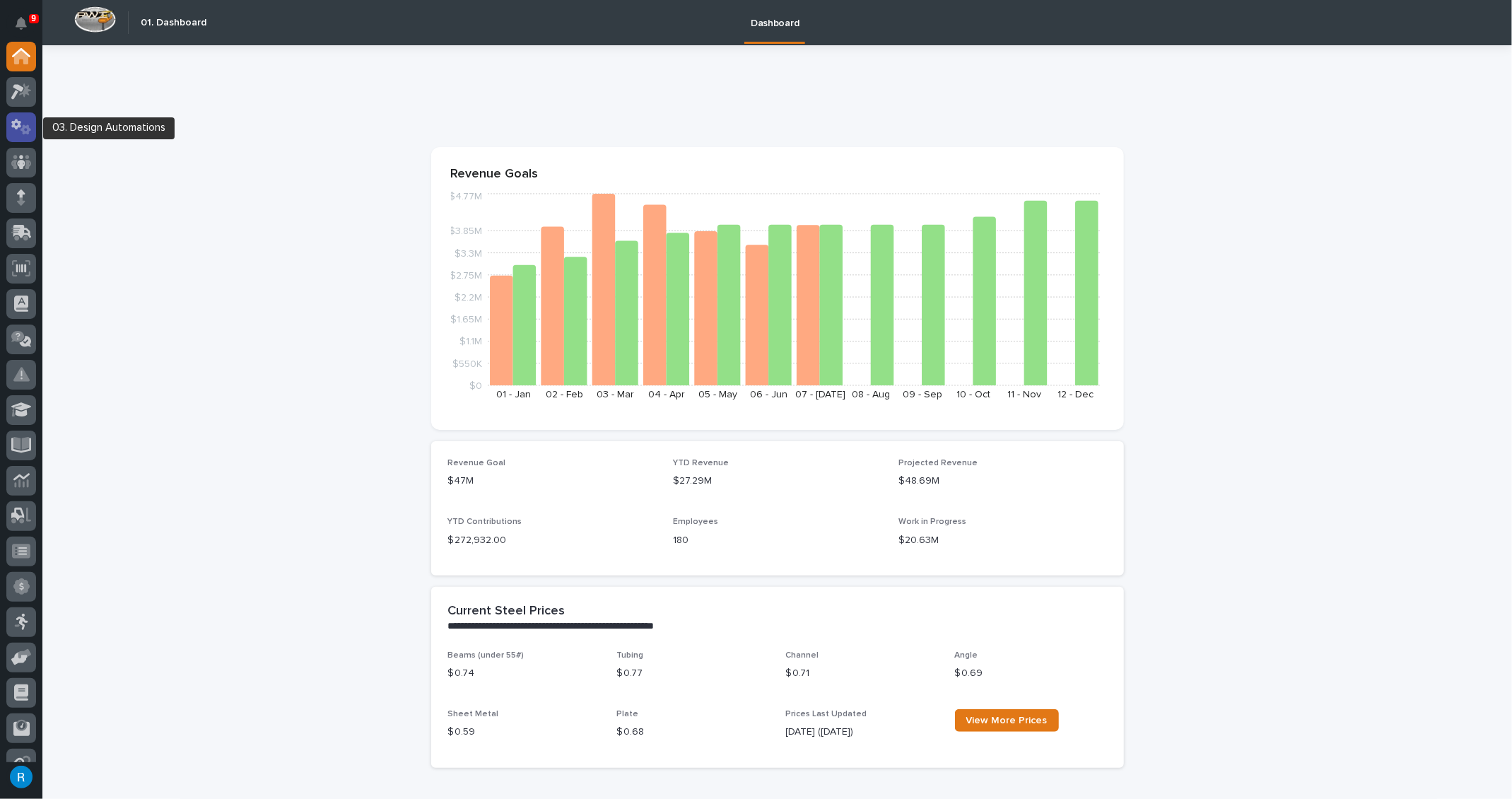
click at [20, 132] on icon at bounding box center [21, 127] width 20 height 17
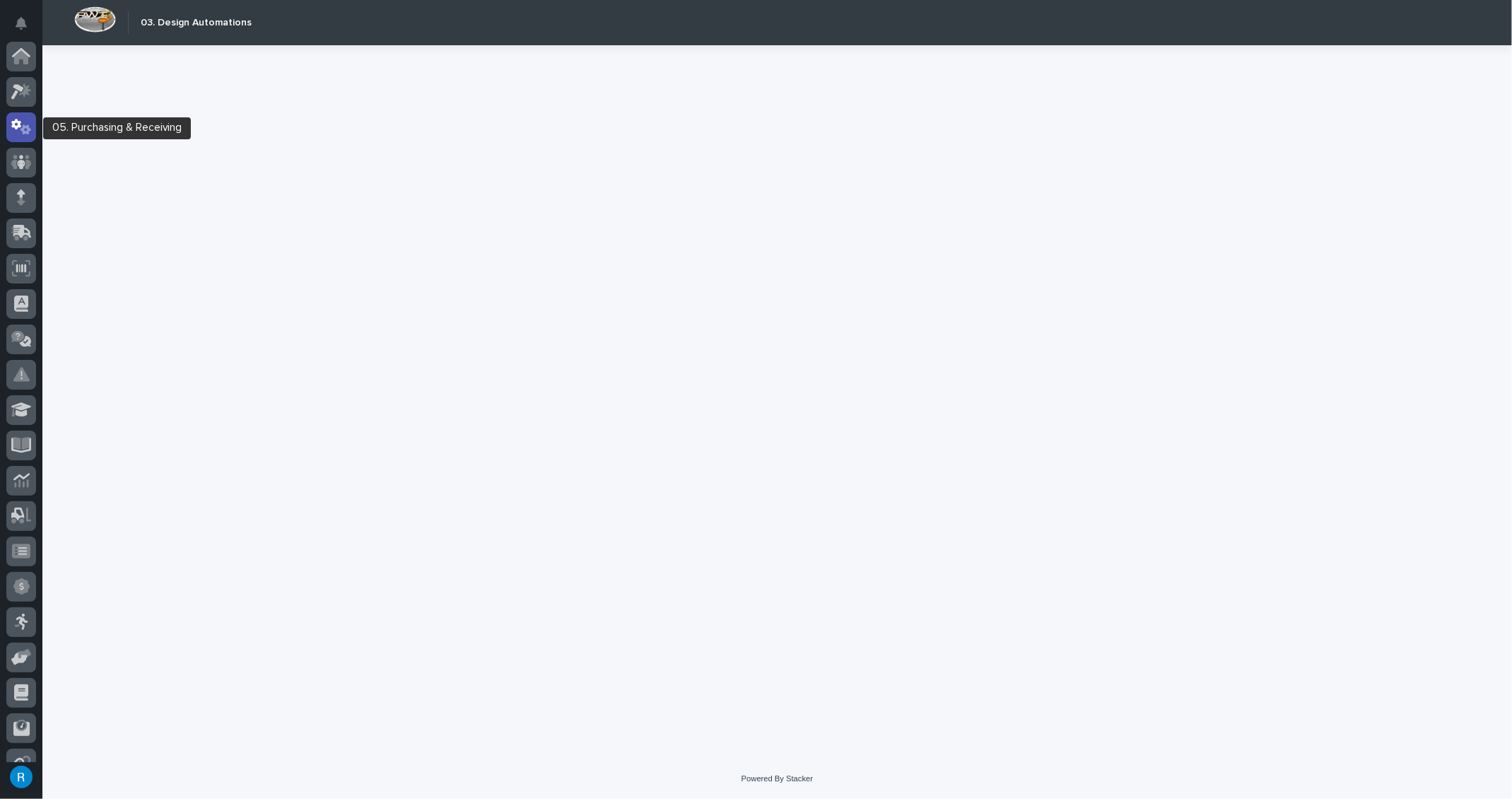
scroll to position [70, 0]
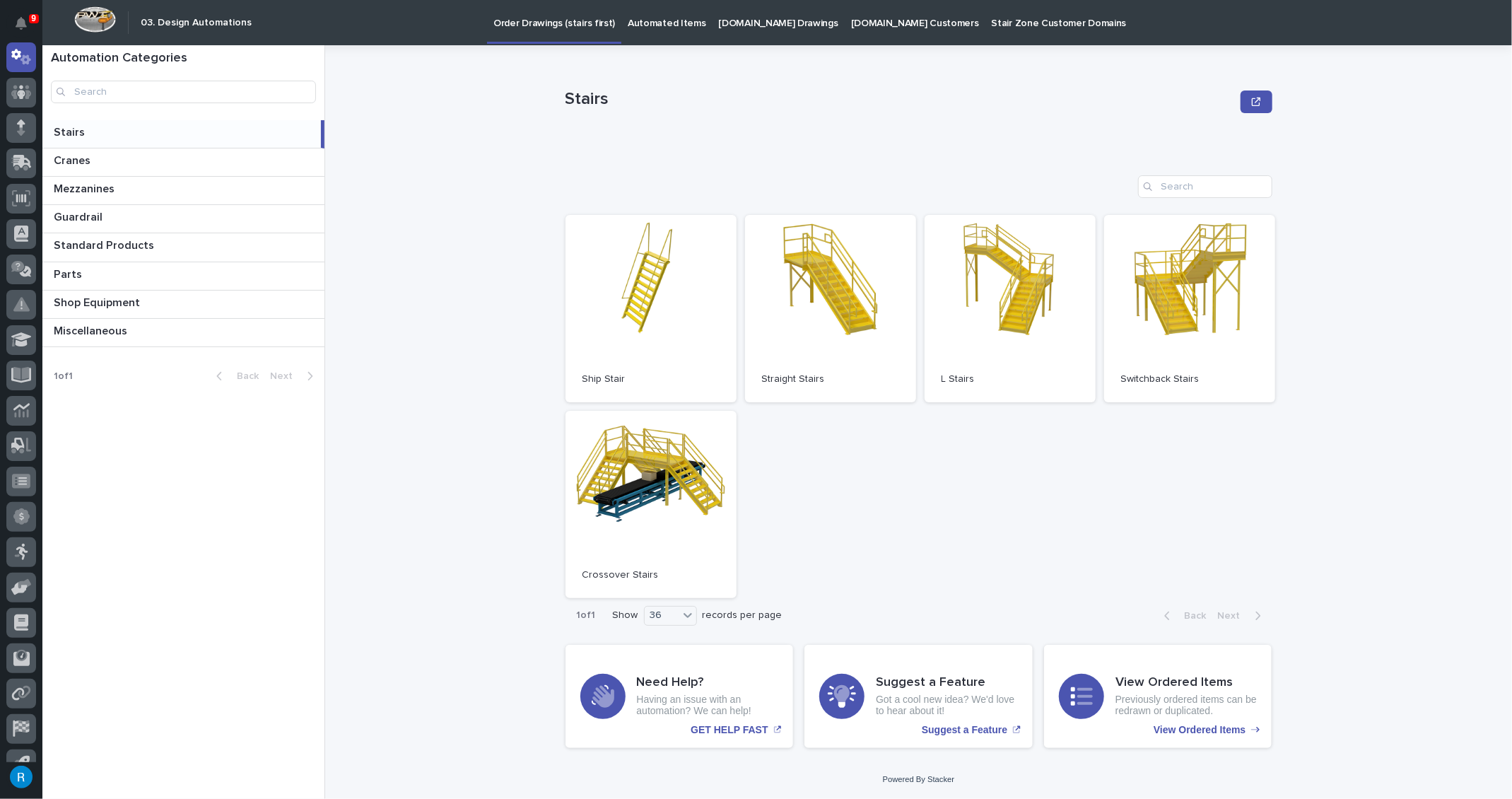
click at [660, 25] on p "Automated Items" at bounding box center [667, 15] width 78 height 30
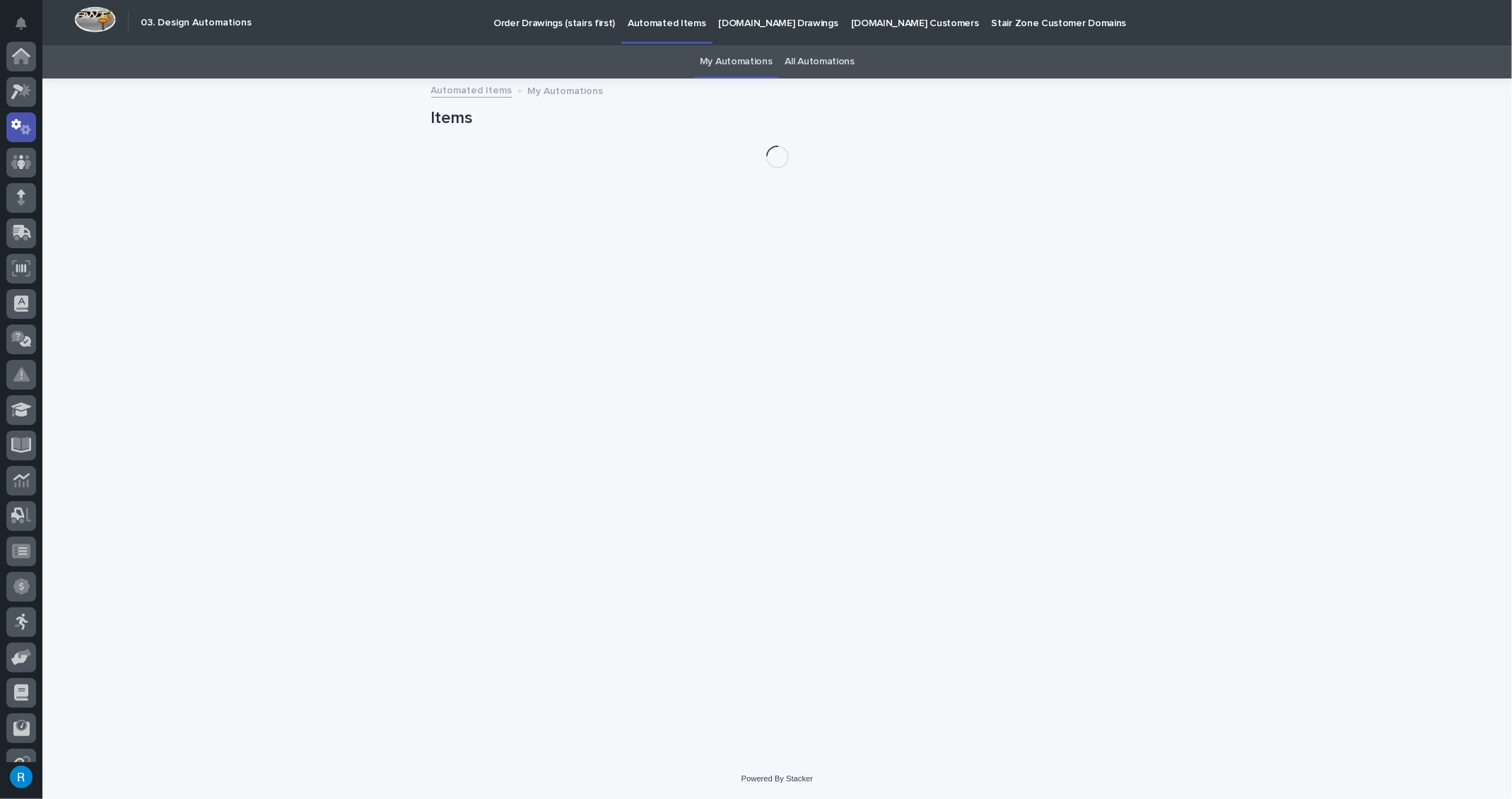
scroll to position [70, 0]
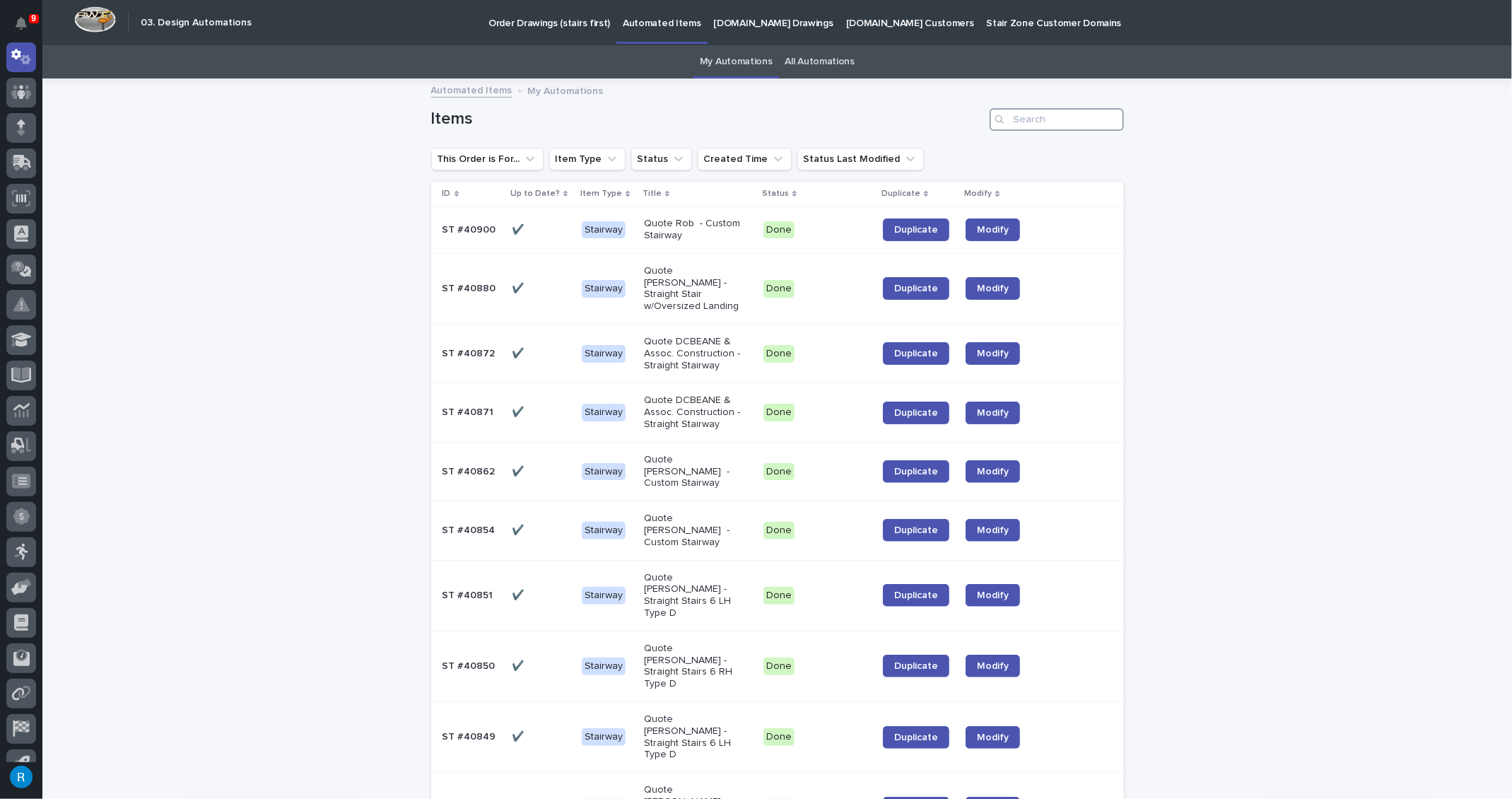
click at [1021, 125] on input "Search" at bounding box center [1057, 120] width 135 height 23
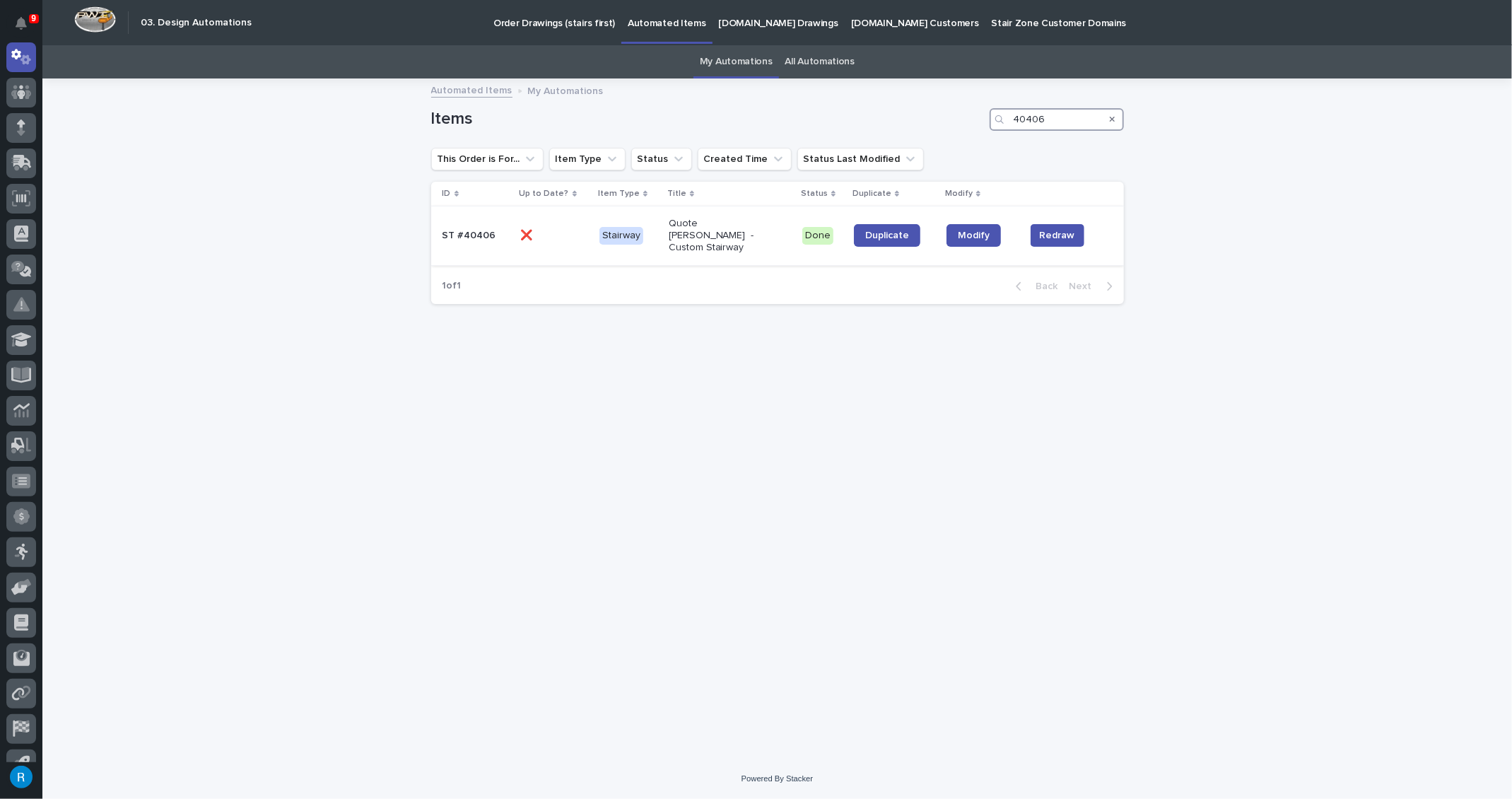
type input "40406"
click at [564, 230] on p at bounding box center [555, 236] width 67 height 12
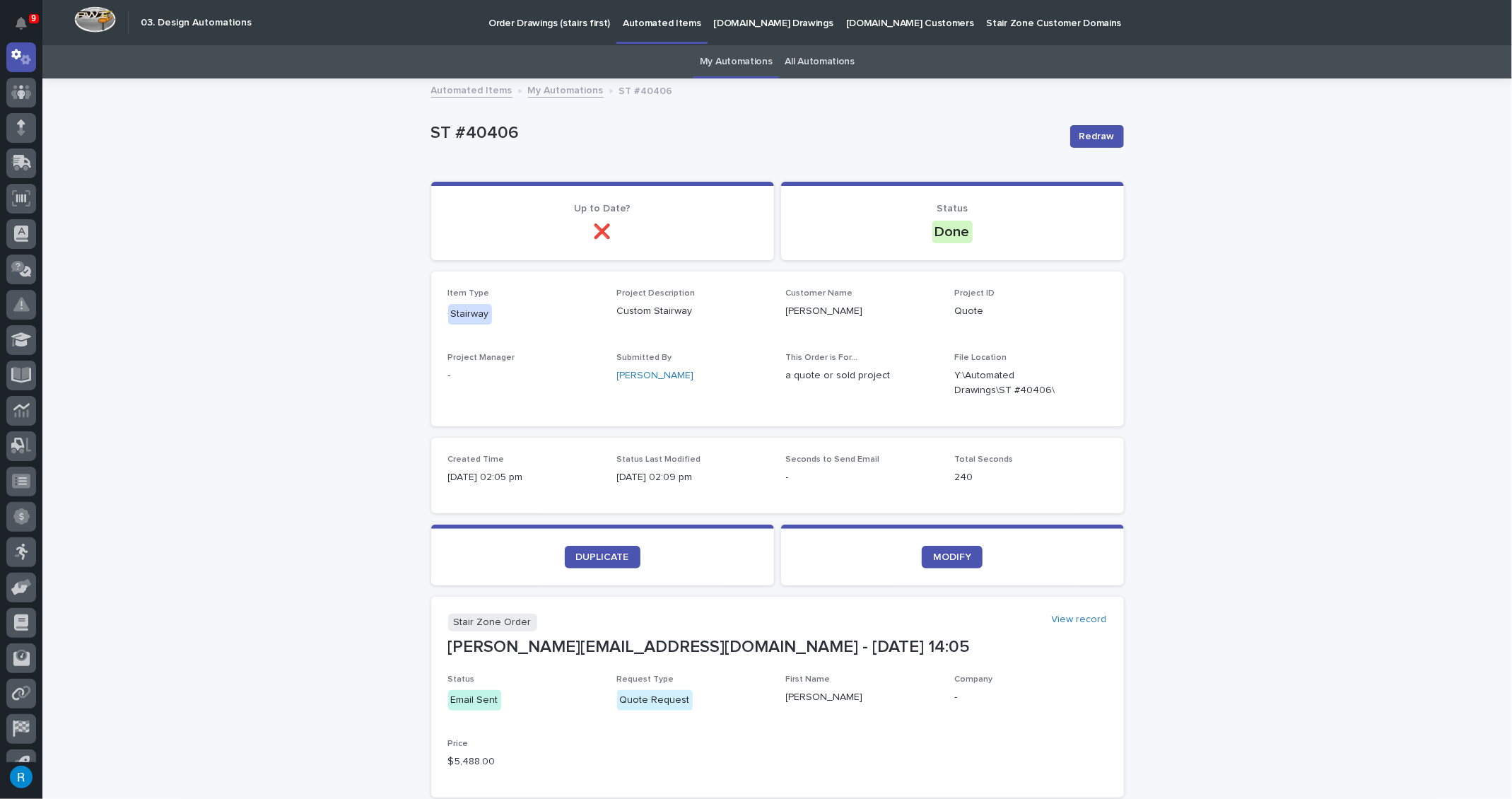
click at [738, 20] on p "[DOMAIN_NAME] Drawings" at bounding box center [774, 15] width 120 height 30
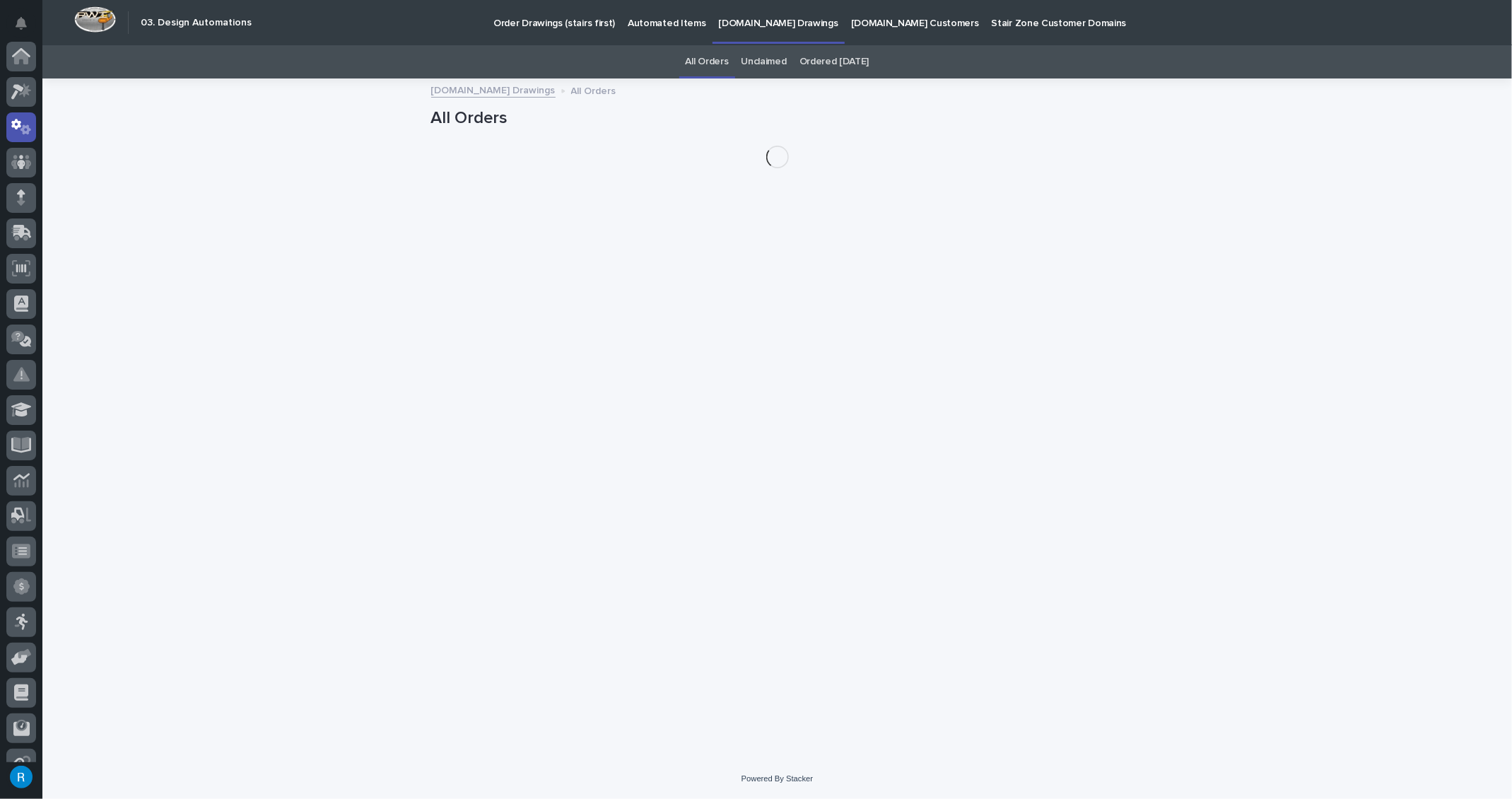
scroll to position [70, 0]
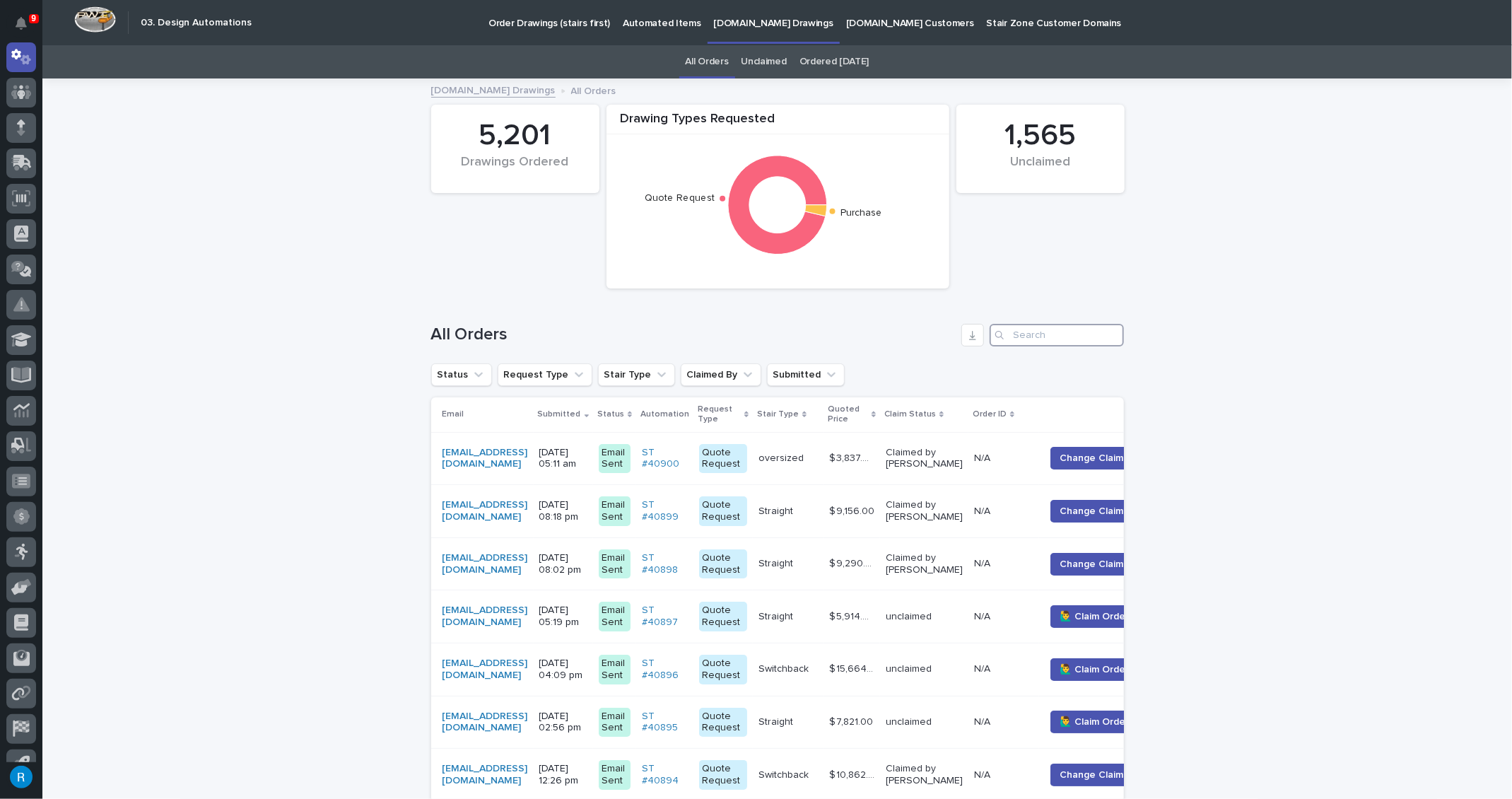
click at [1010, 337] on input "Search" at bounding box center [1057, 335] width 135 height 23
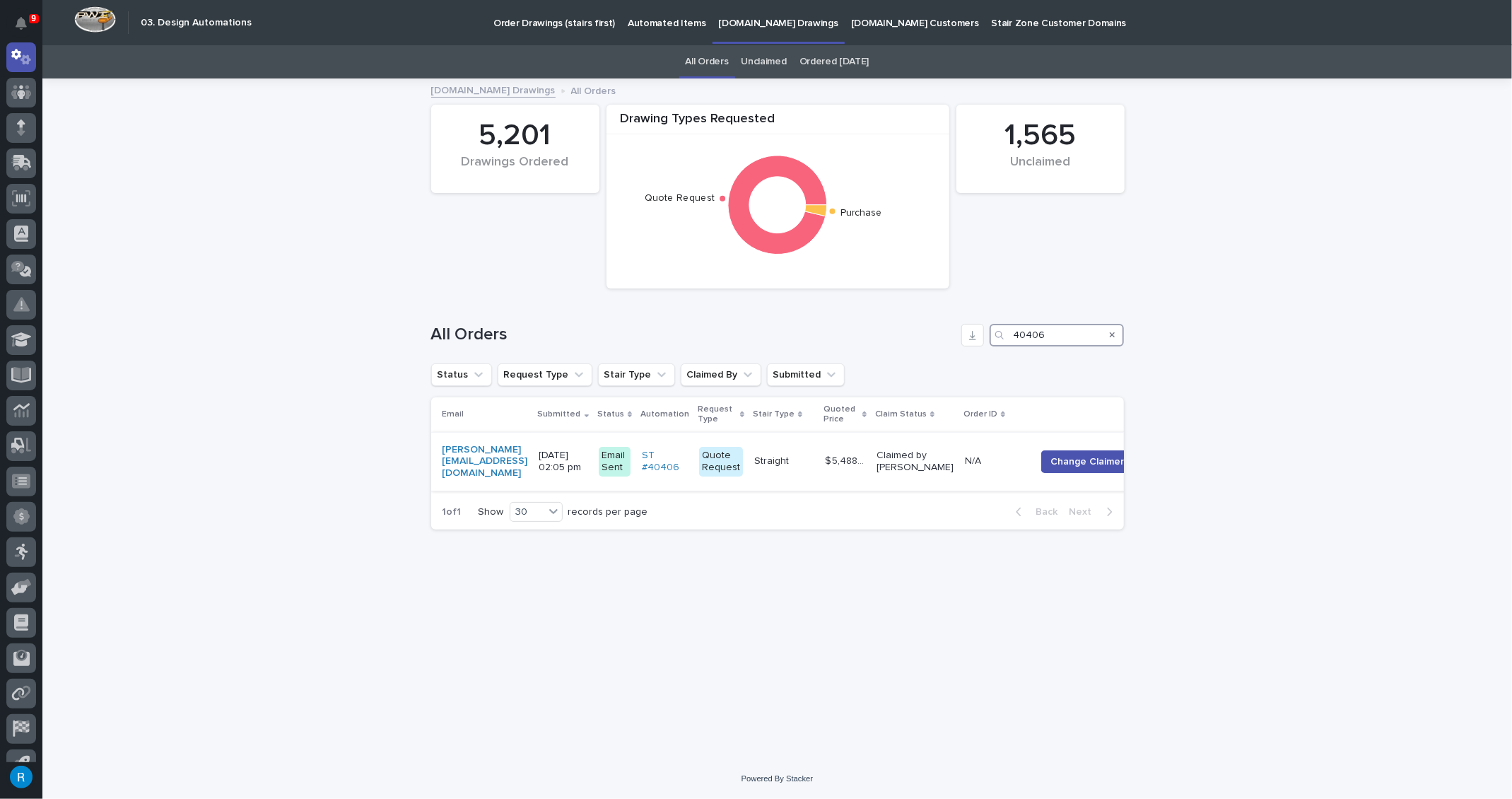
type input "40406"
click at [814, 464] on p at bounding box center [784, 461] width 60 height 12
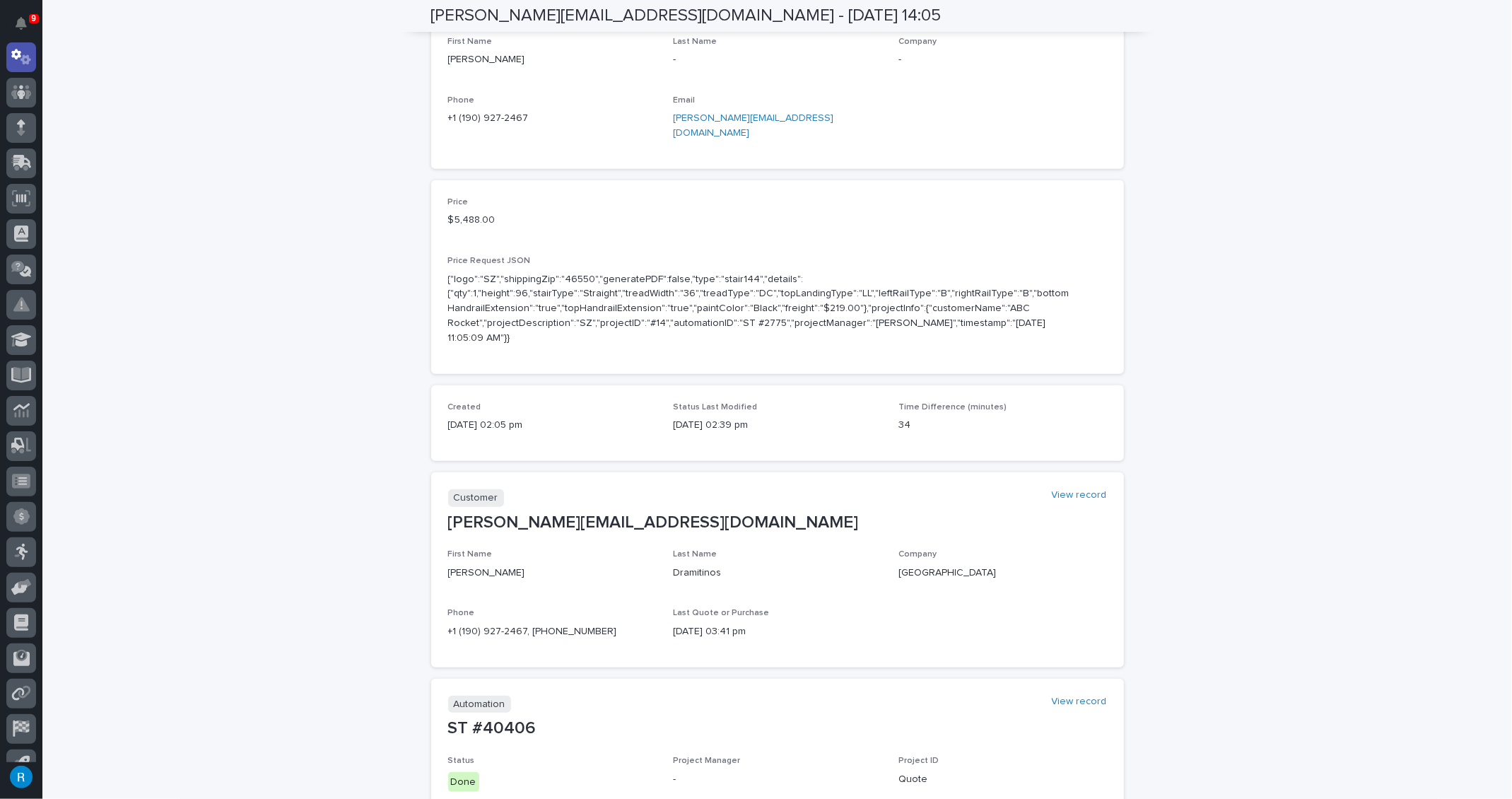
scroll to position [45, 0]
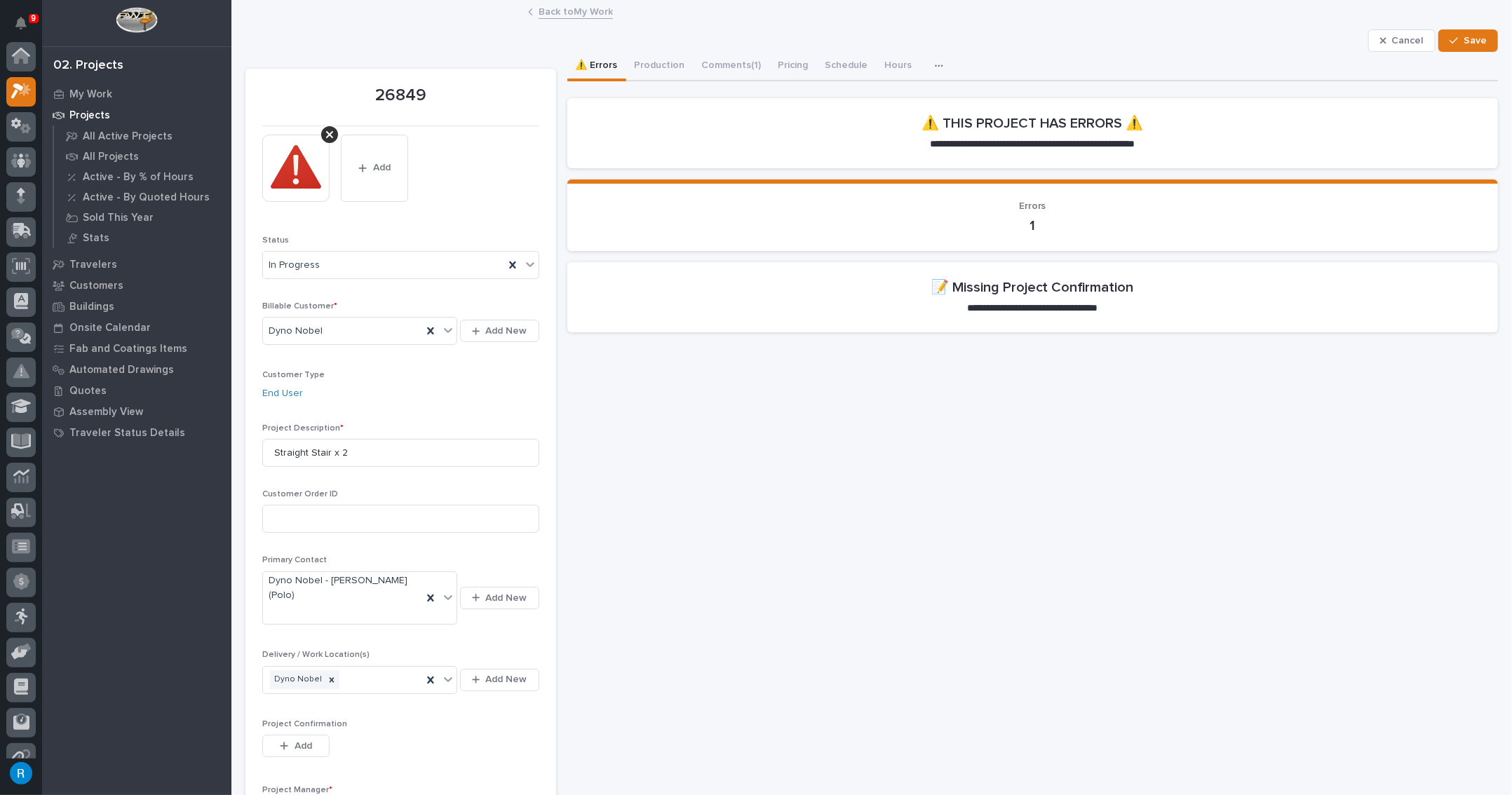
scroll to position [35, 0]
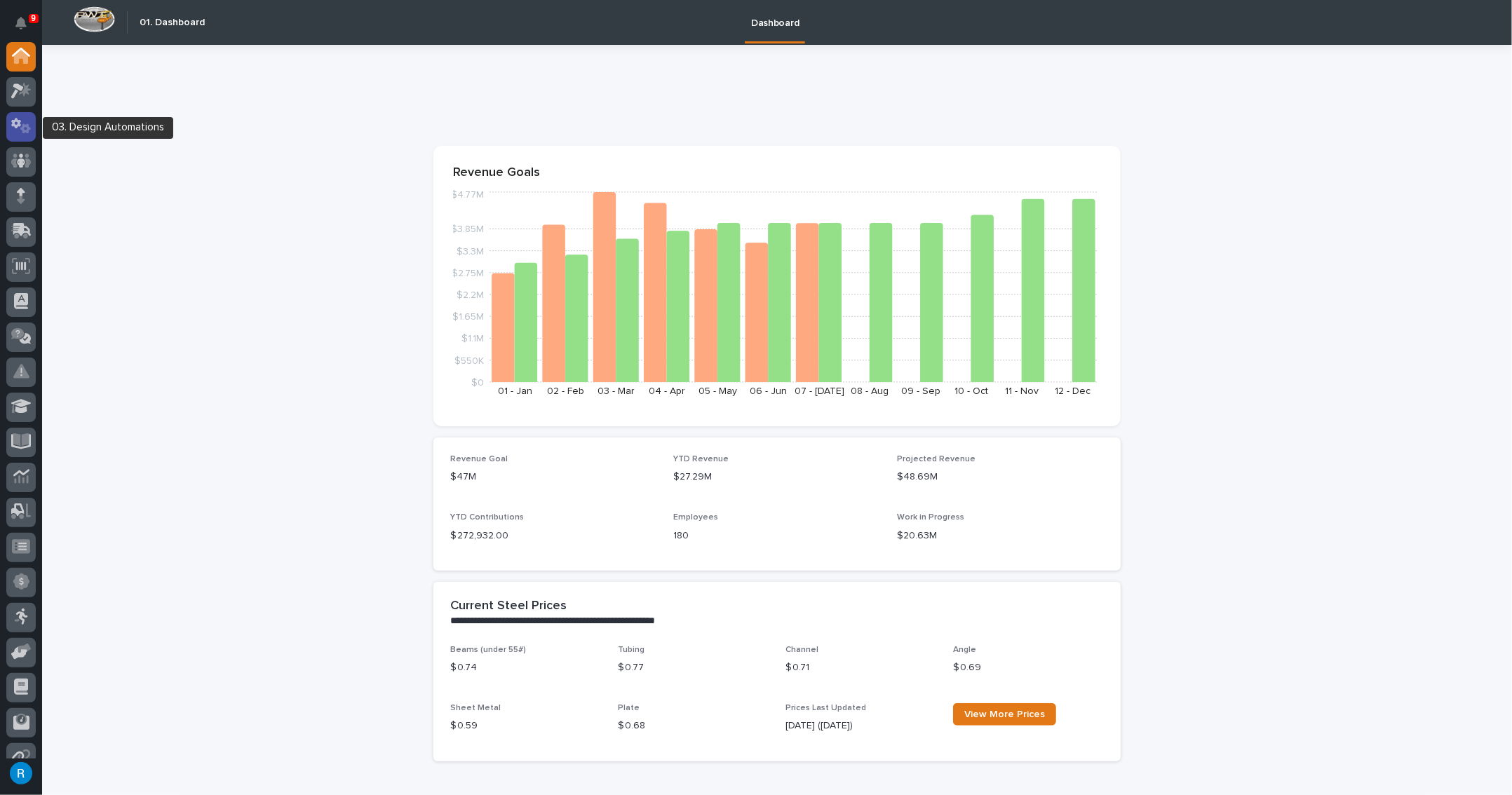
click at [15, 124] on icon at bounding box center [16, 123] width 10 height 10
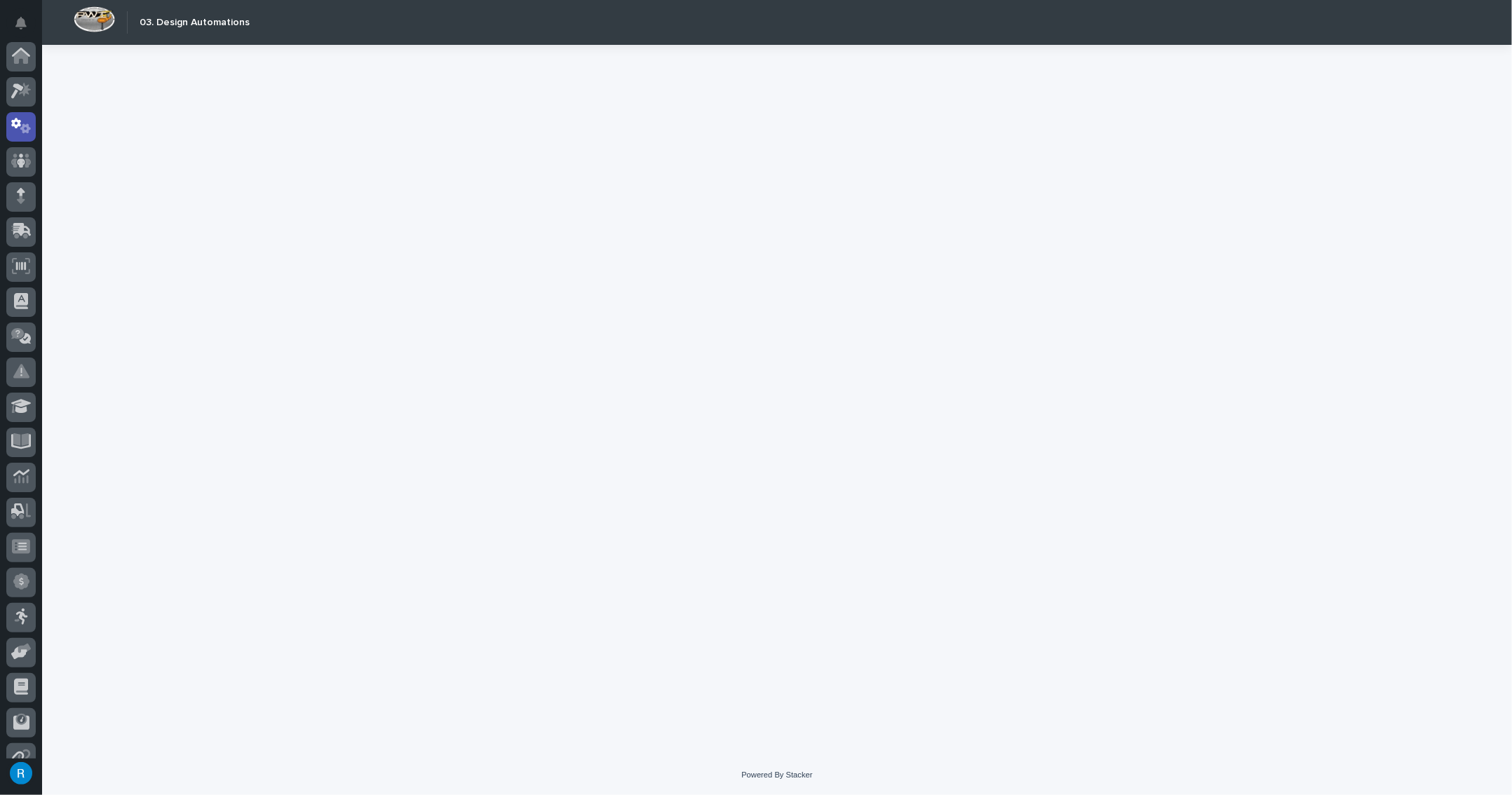
scroll to position [69, 0]
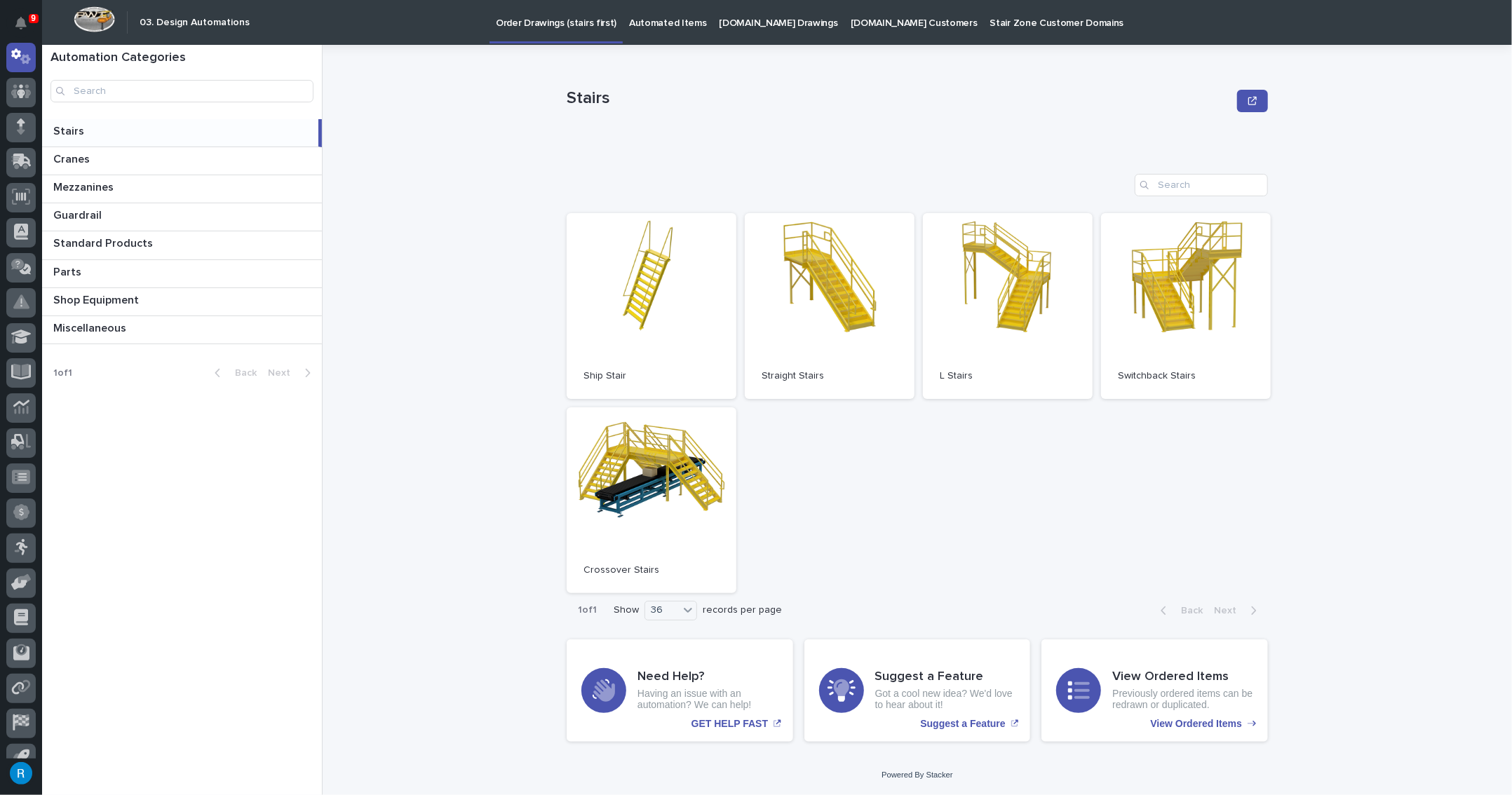
click at [762, 24] on p "[DOMAIN_NAME] Drawings" at bounding box center [779, 15] width 119 height 30
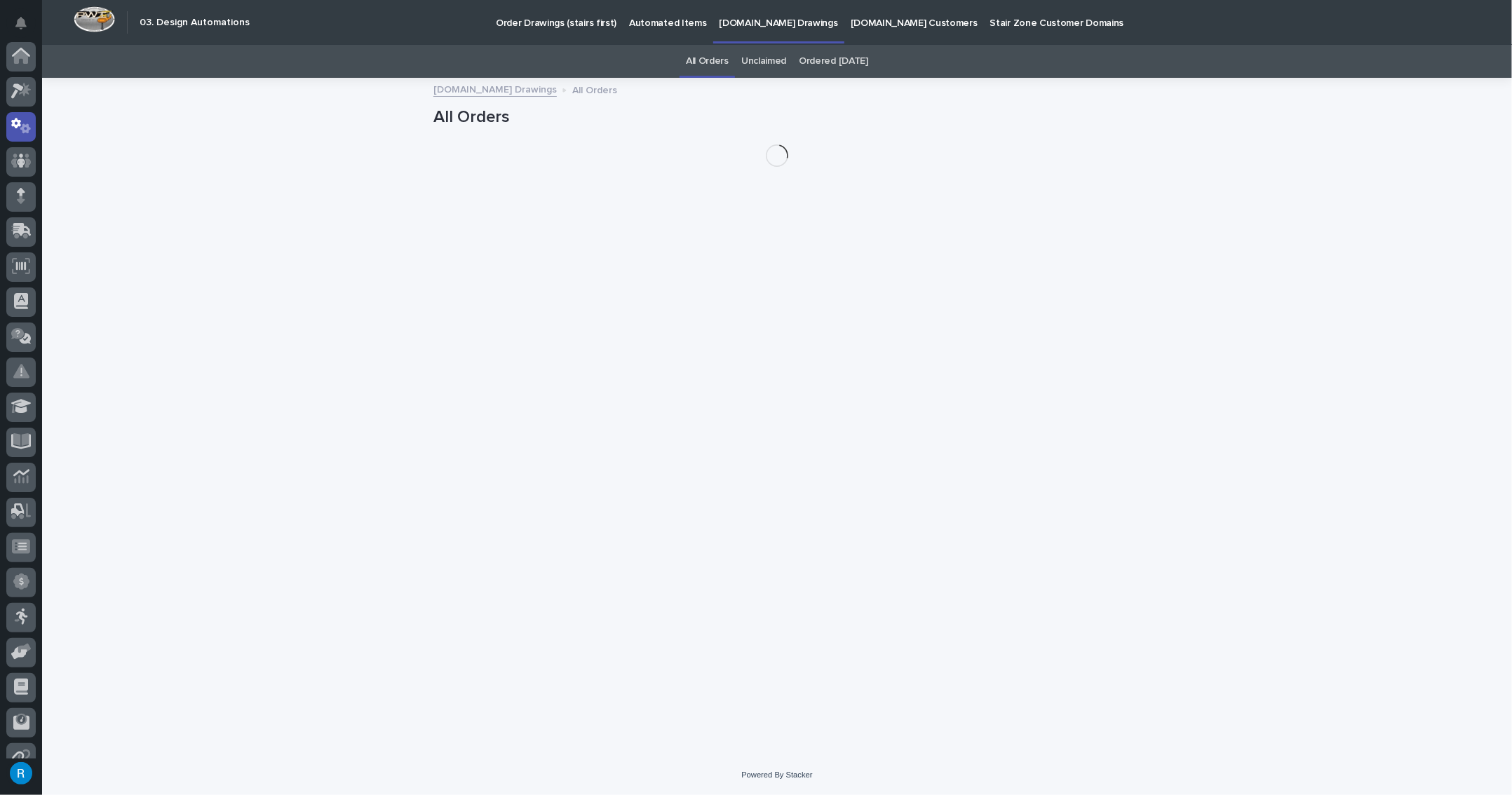
scroll to position [69, 0]
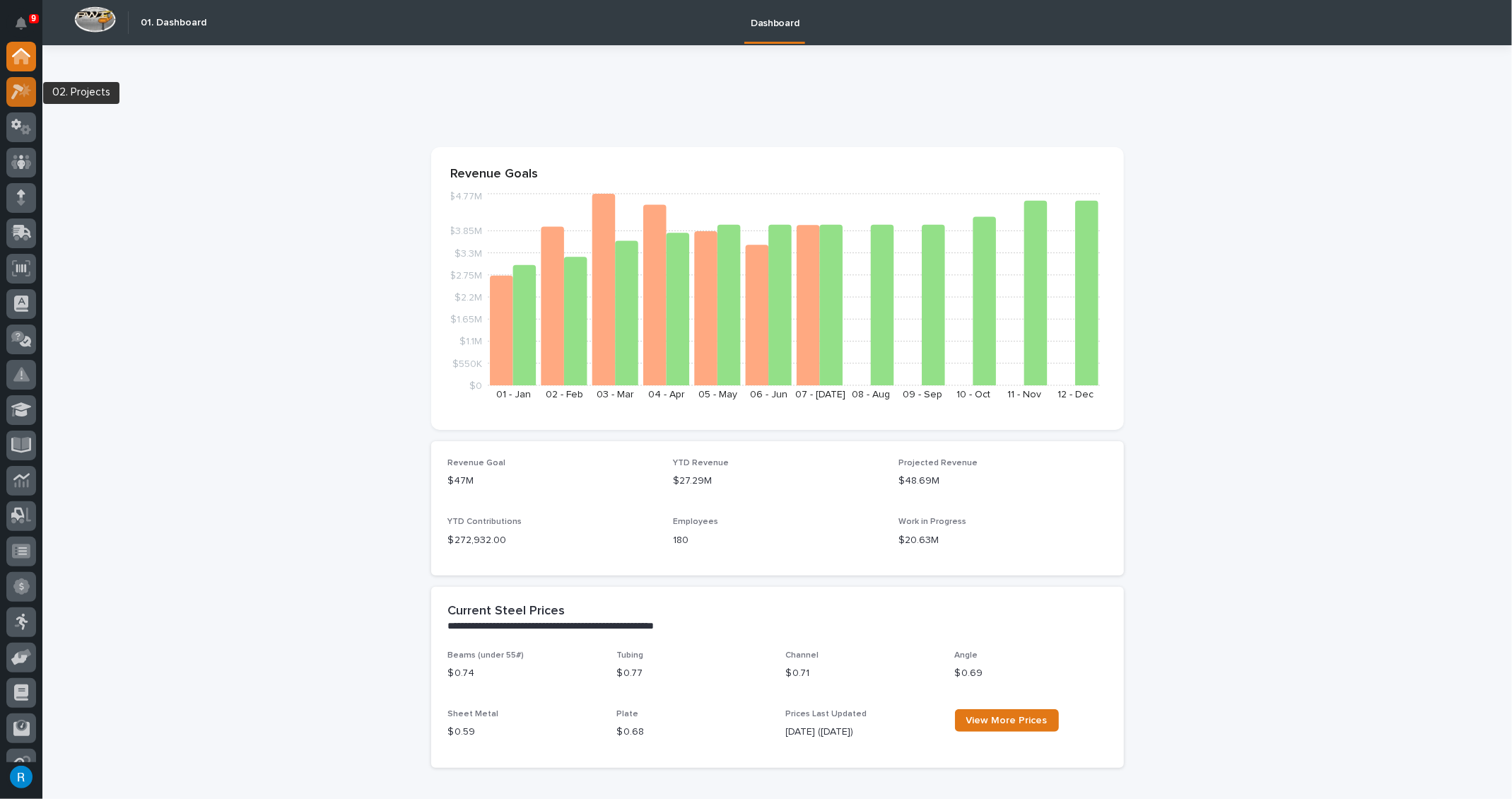
click at [21, 88] on icon at bounding box center [18, 92] width 13 height 16
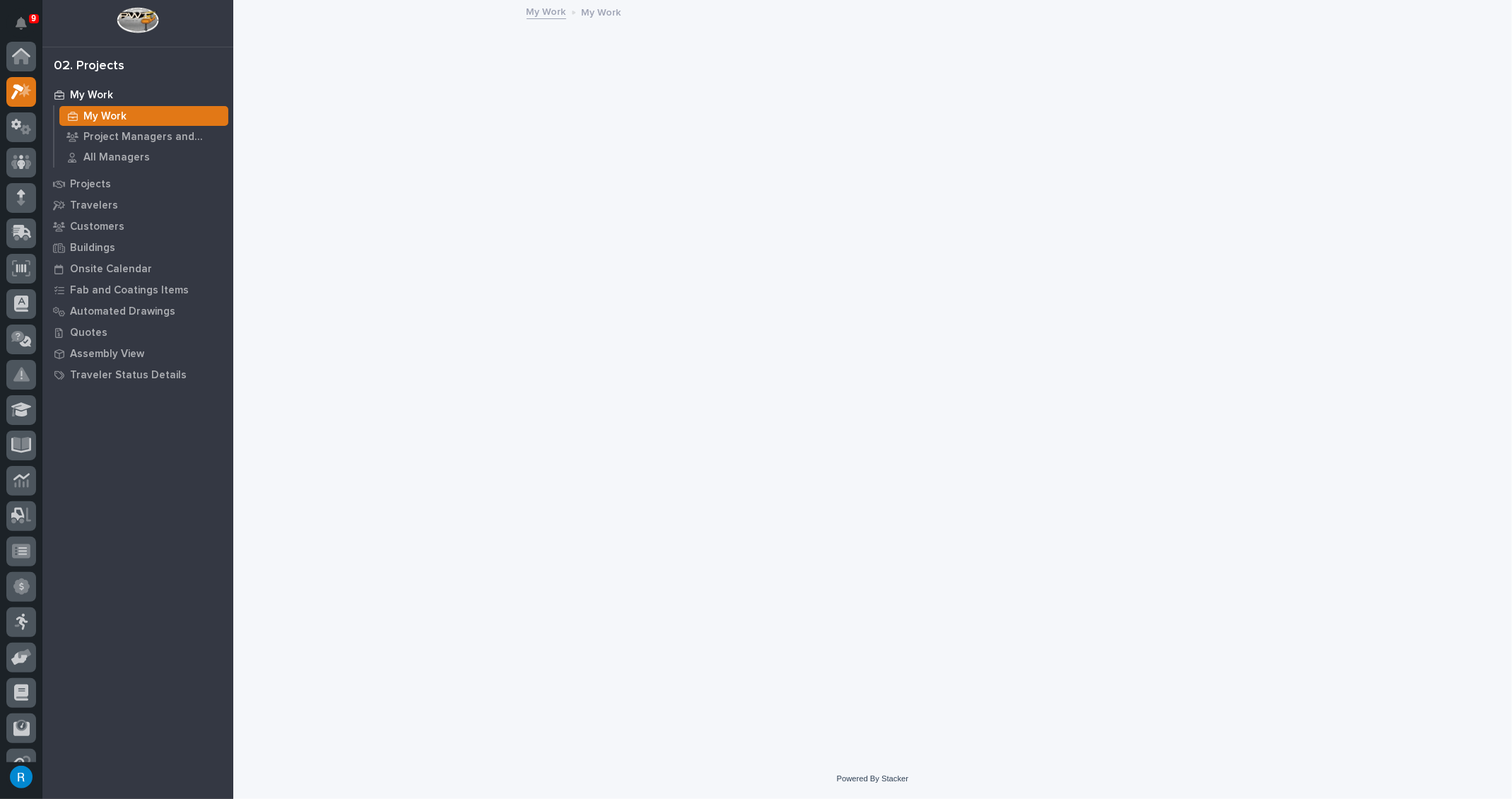
scroll to position [35, 0]
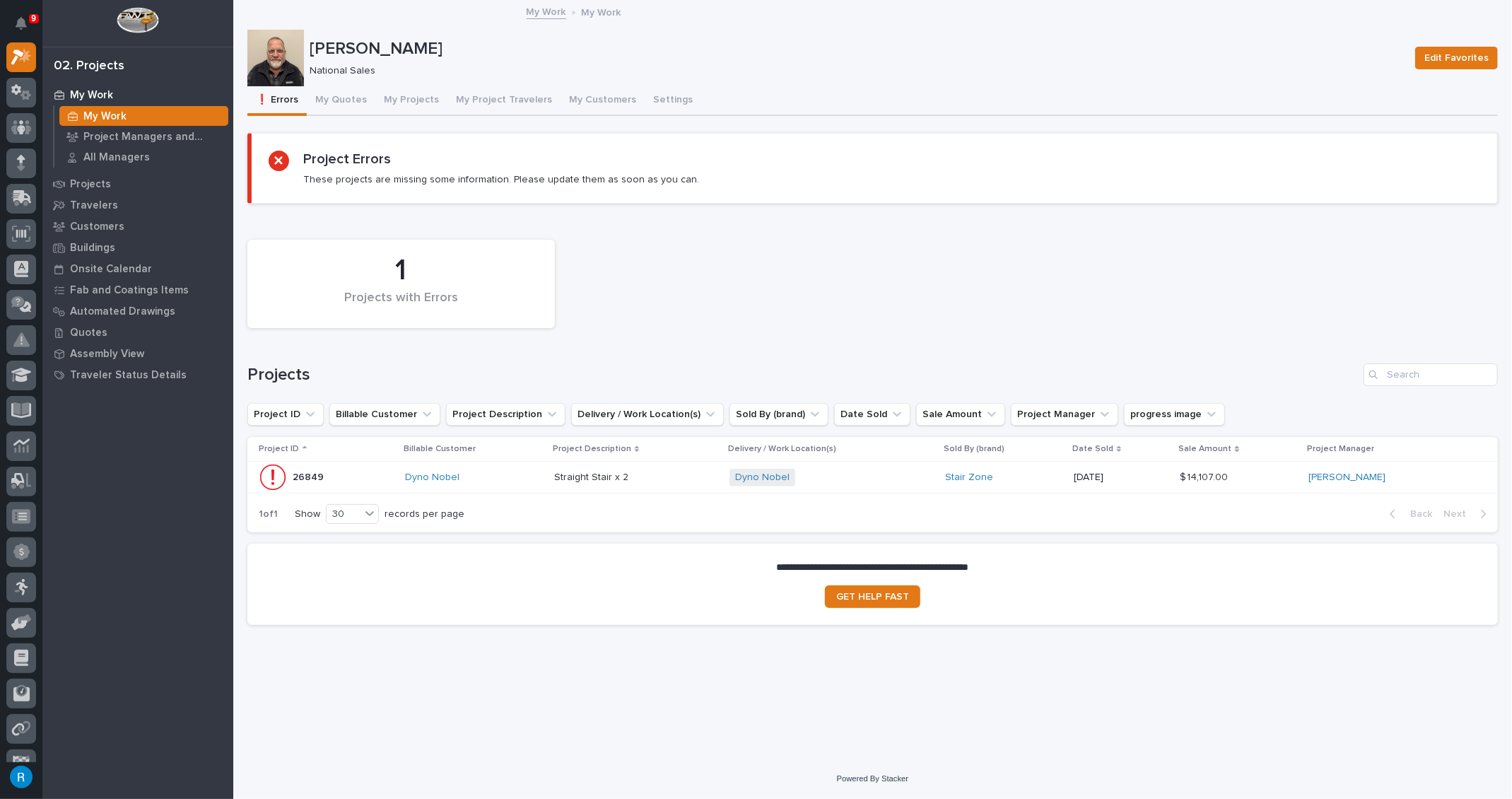
click at [503, 477] on div "Dyno Nobel" at bounding box center [474, 478] width 138 height 12
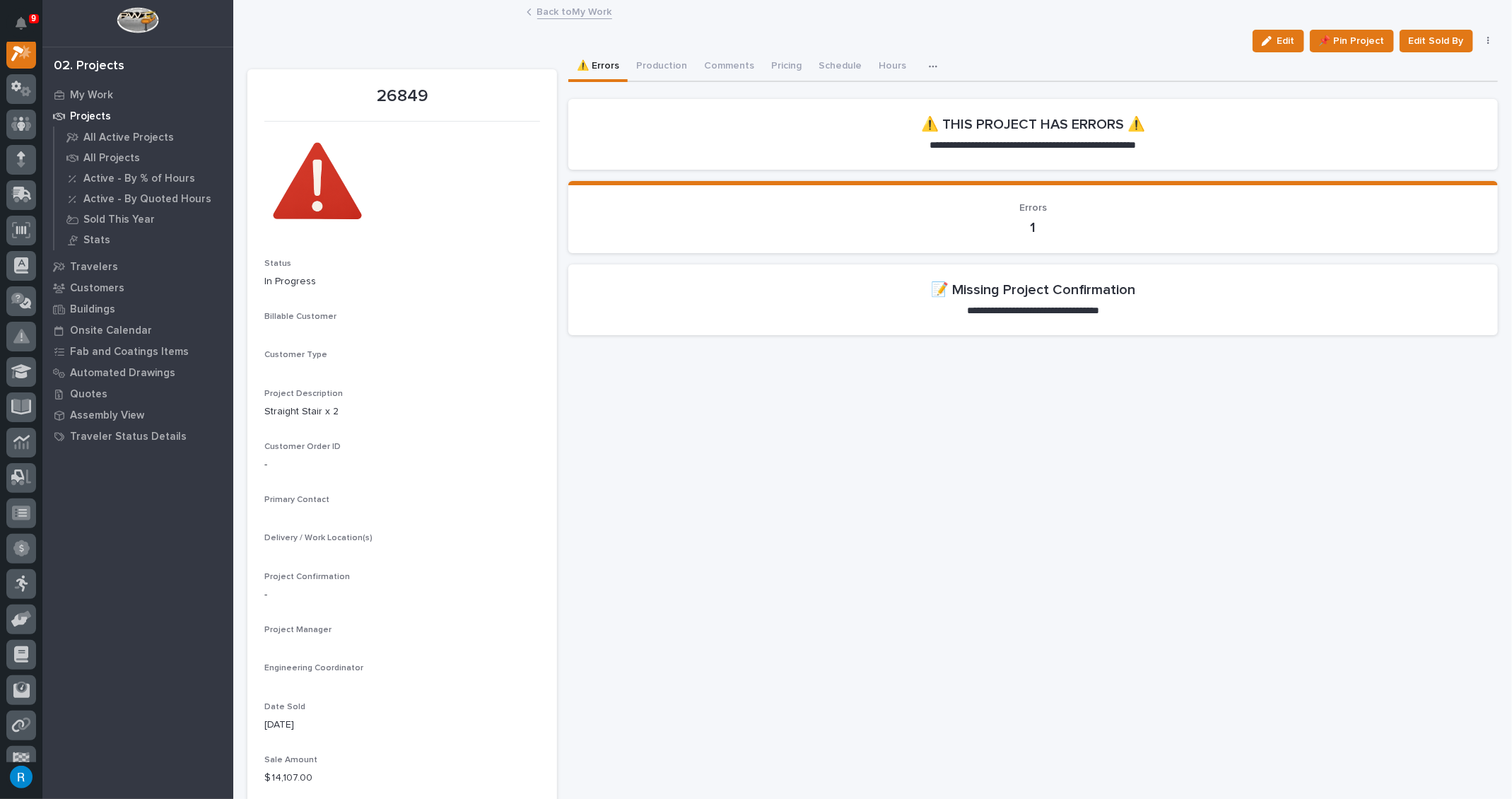
scroll to position [35, 0]
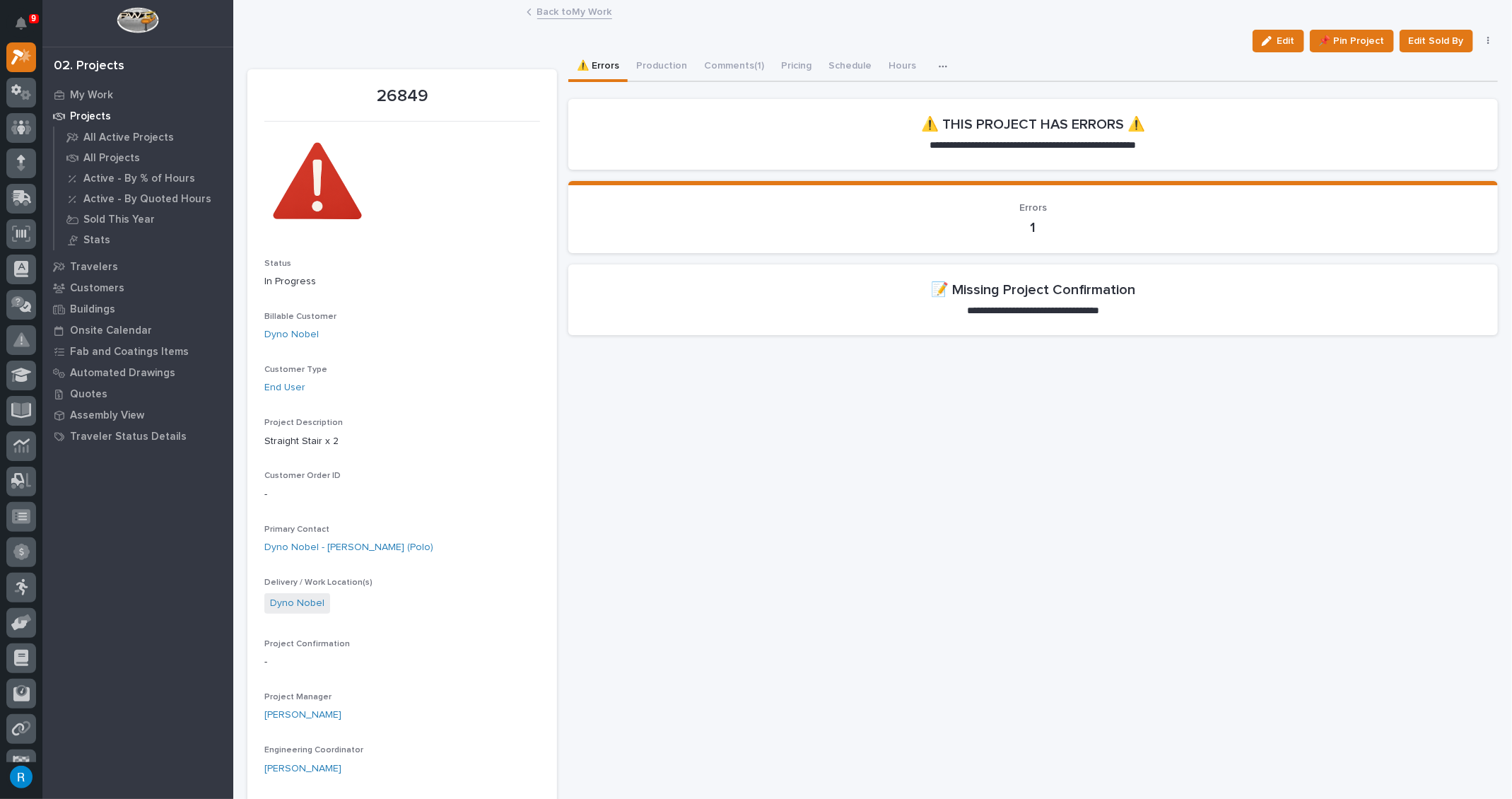
click at [557, 11] on link "Back to My Work" at bounding box center [575, 11] width 75 height 17
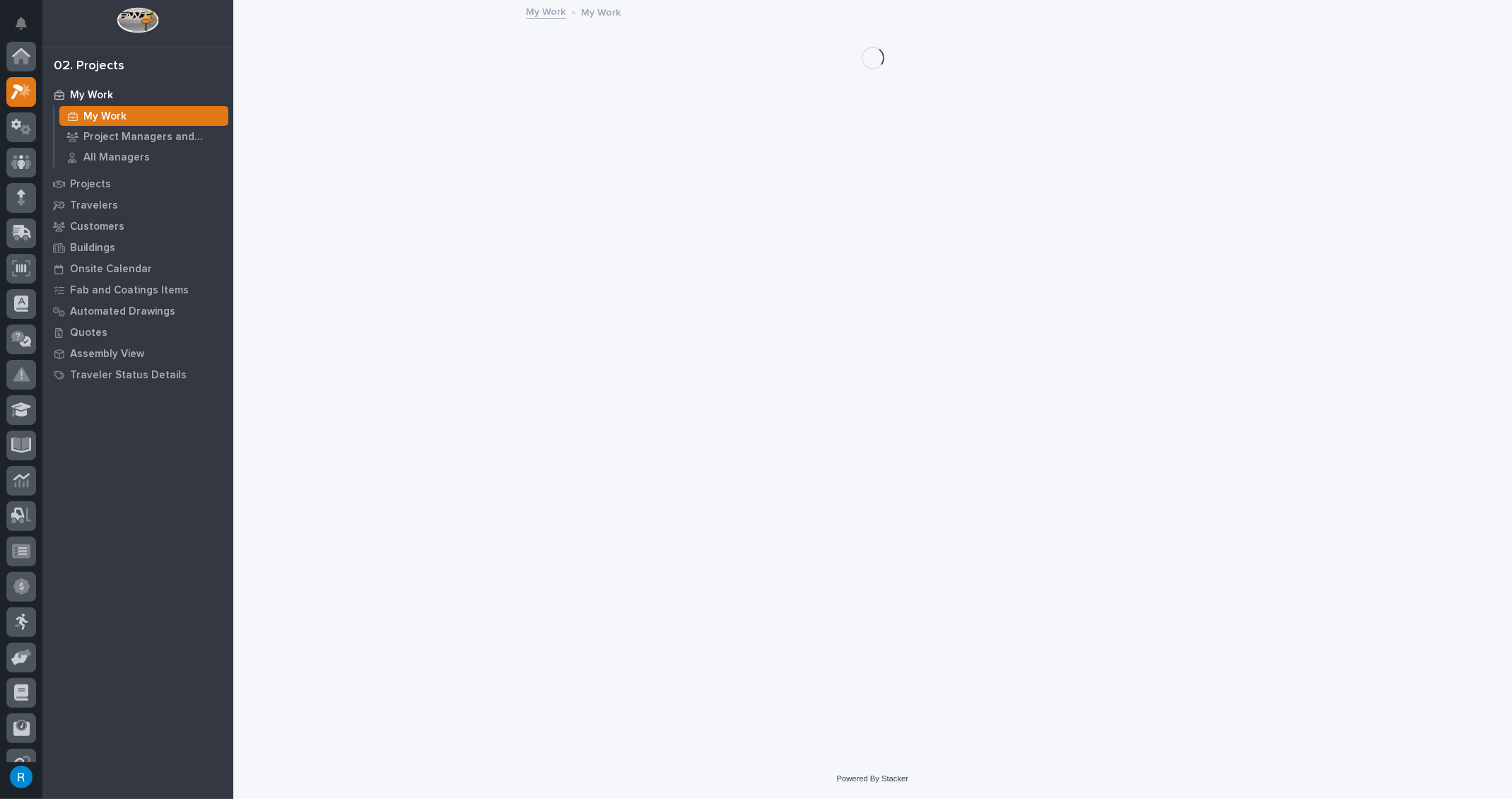
scroll to position [39, 0]
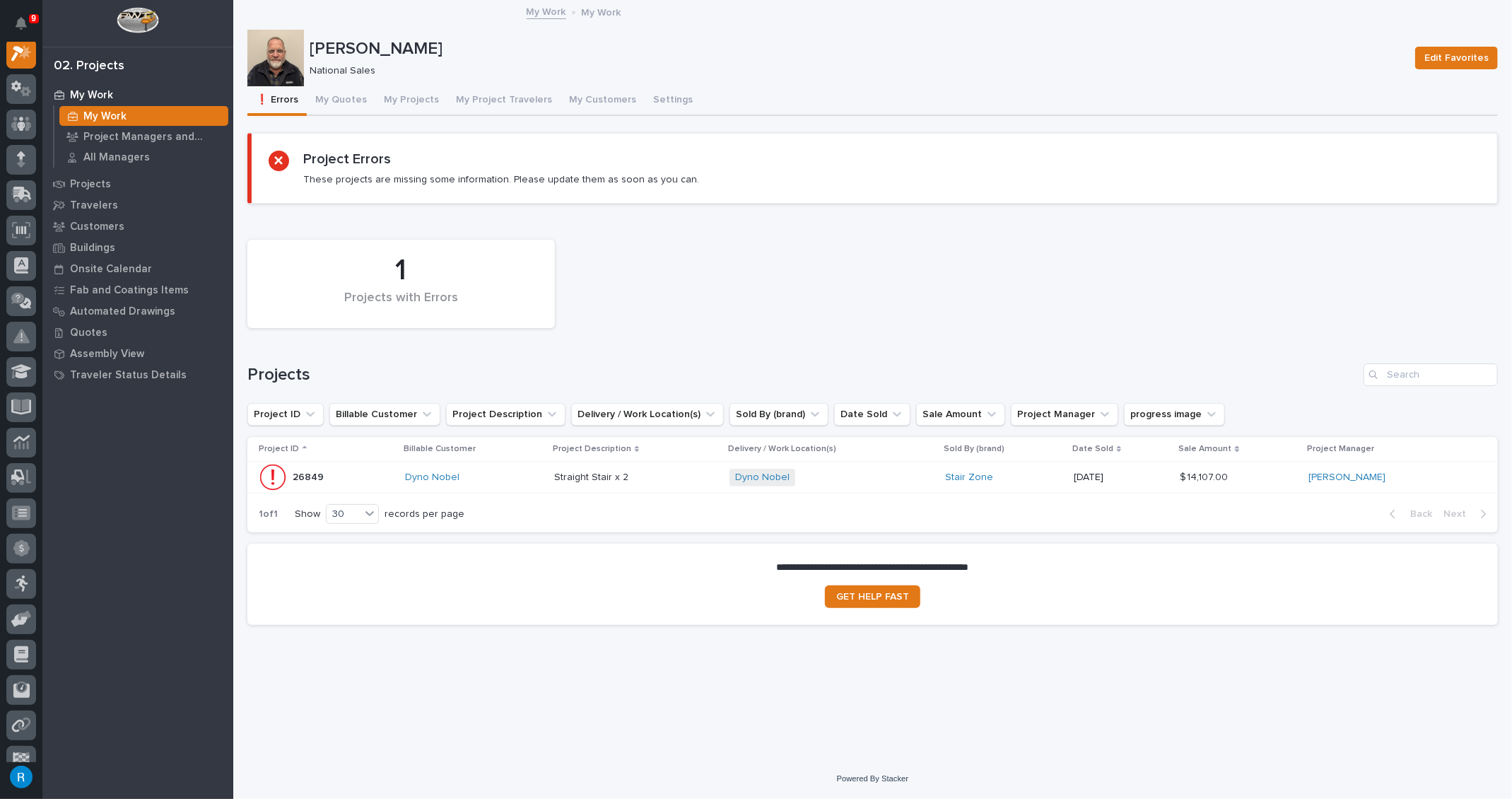
click at [91, 89] on p "My Work" at bounding box center [91, 95] width 43 height 13
click at [333, 101] on button "My Quotes" at bounding box center [341, 102] width 68 height 30
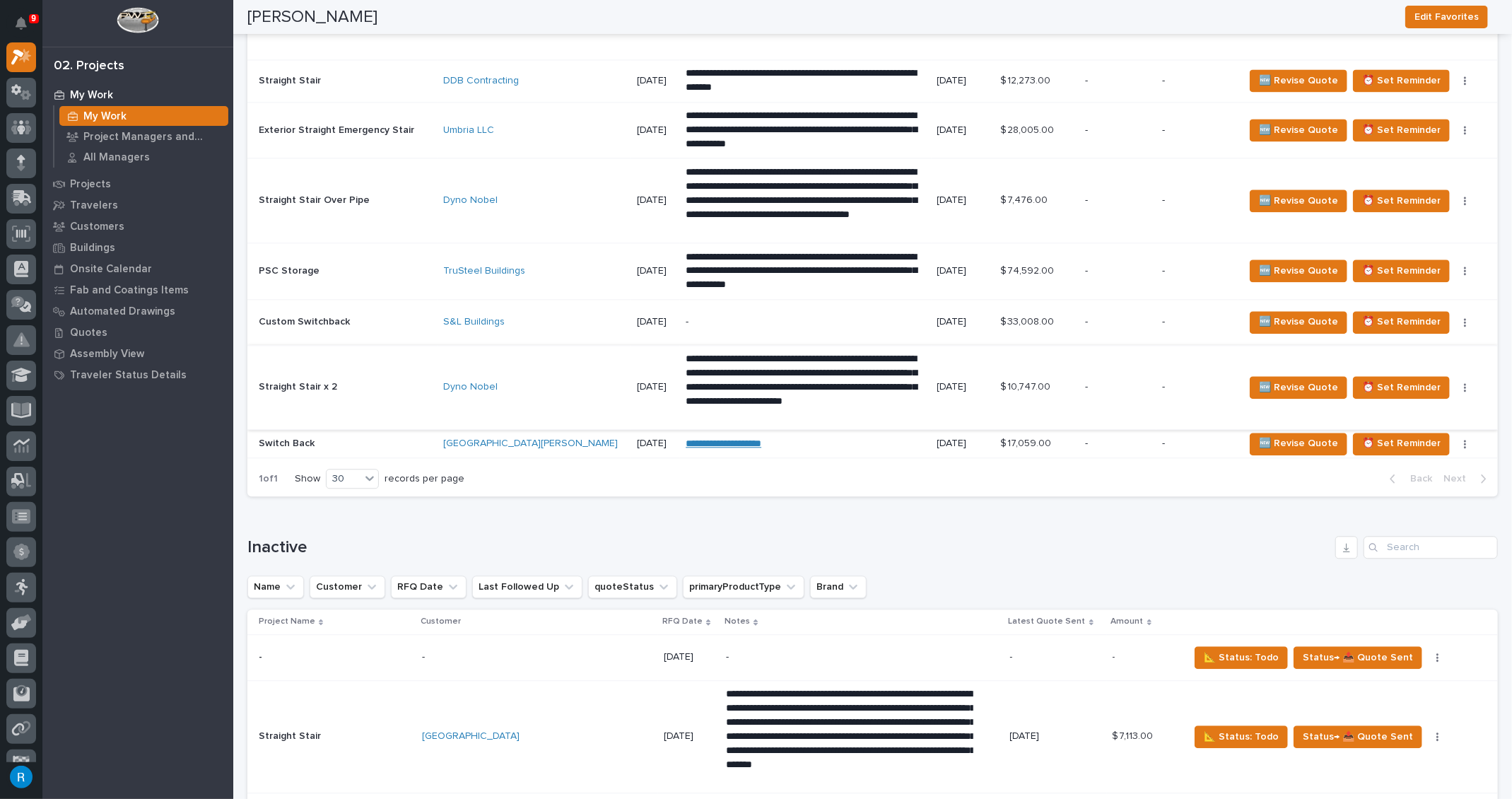
scroll to position [2249, 0]
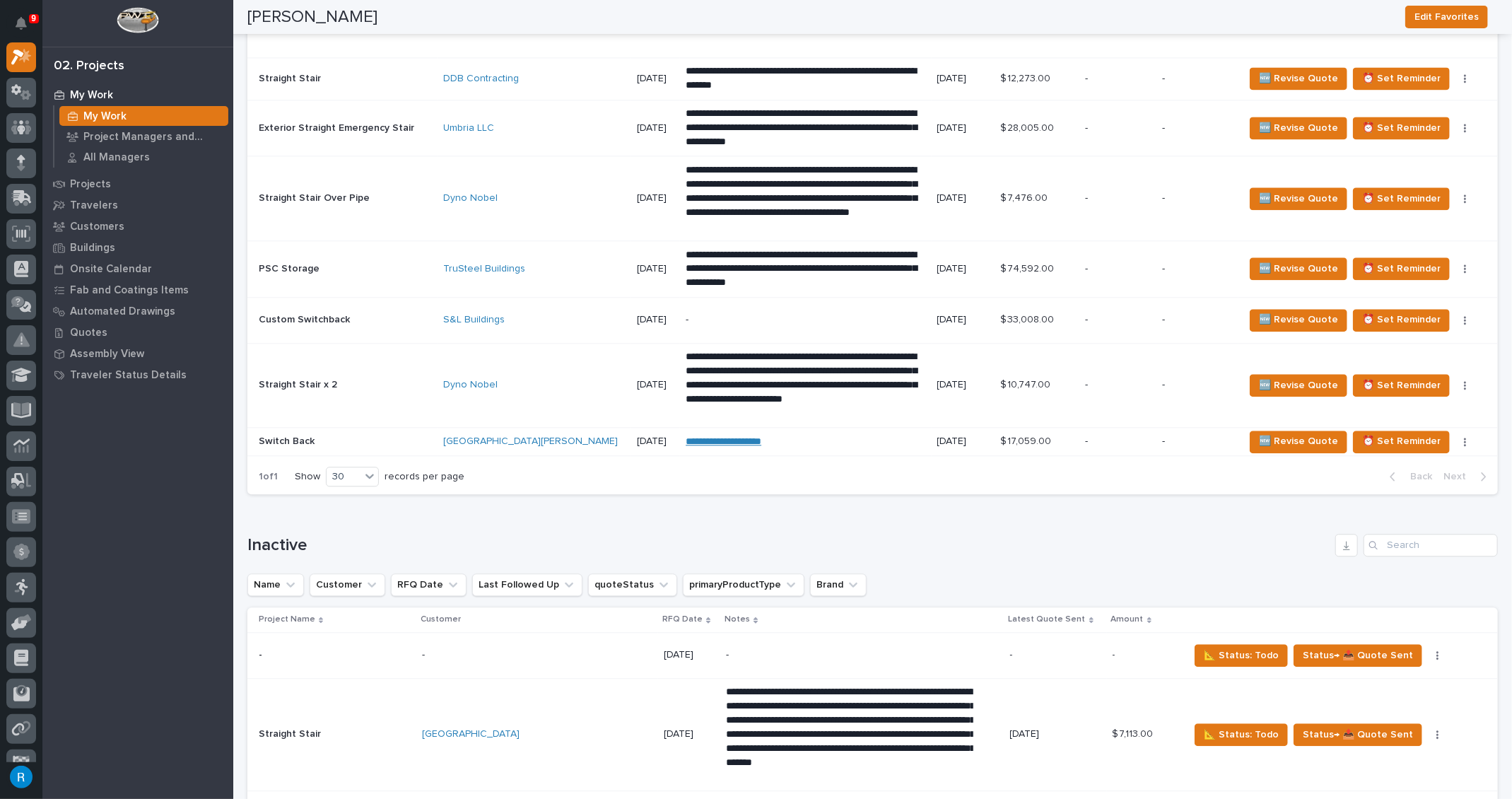
click at [532, 380] on div "Dyno Nobel" at bounding box center [535, 385] width 182 height 12
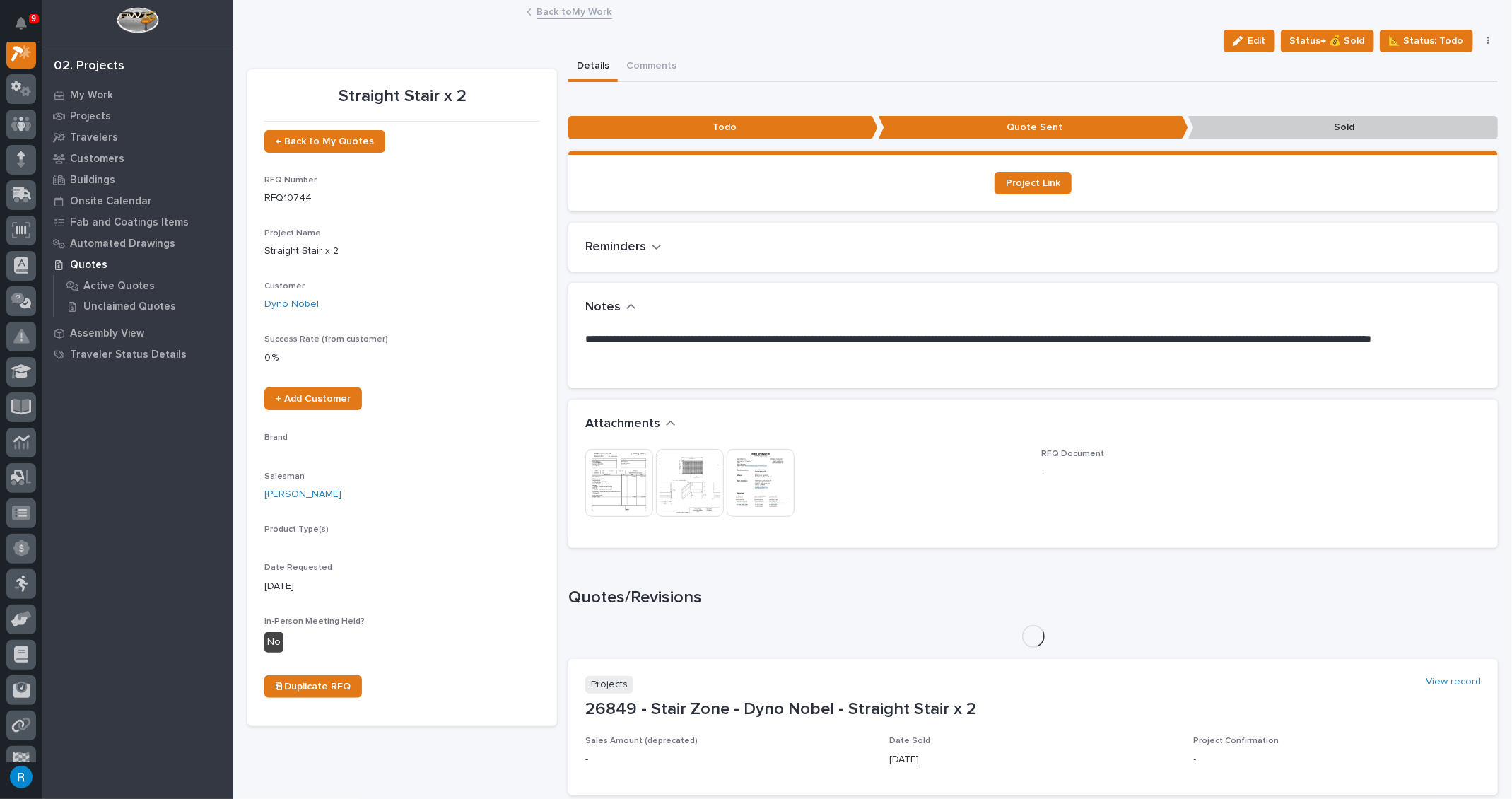
scroll to position [35, 0]
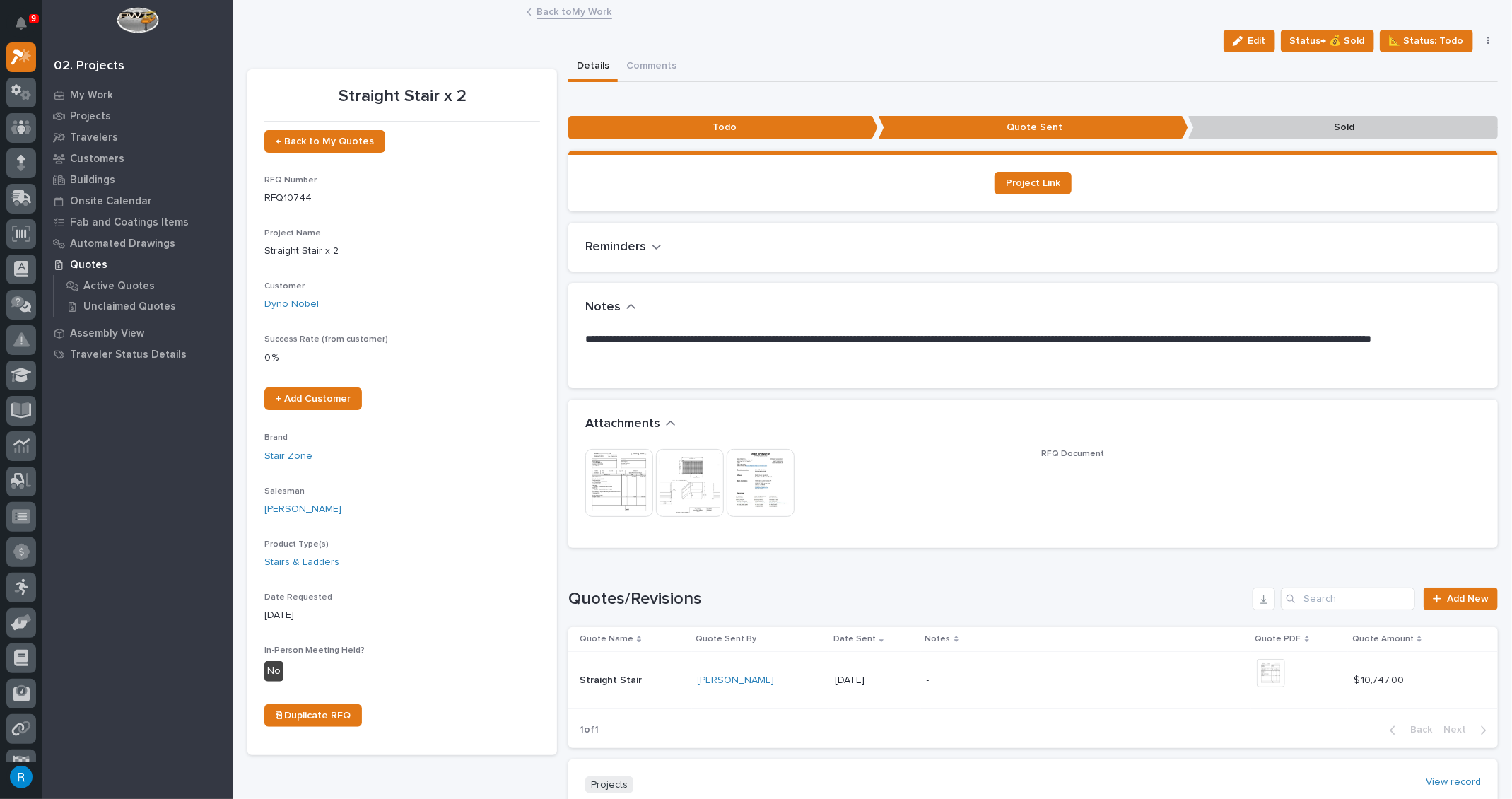
click at [648, 354] on p "**********" at bounding box center [1030, 347] width 889 height 28
click at [766, 338] on p "**********" at bounding box center [1030, 347] width 889 height 28
click at [766, 340] on p "**********" at bounding box center [1030, 347] width 889 height 28
click at [1251, 39] on span "Edit" at bounding box center [1257, 41] width 18 height 13
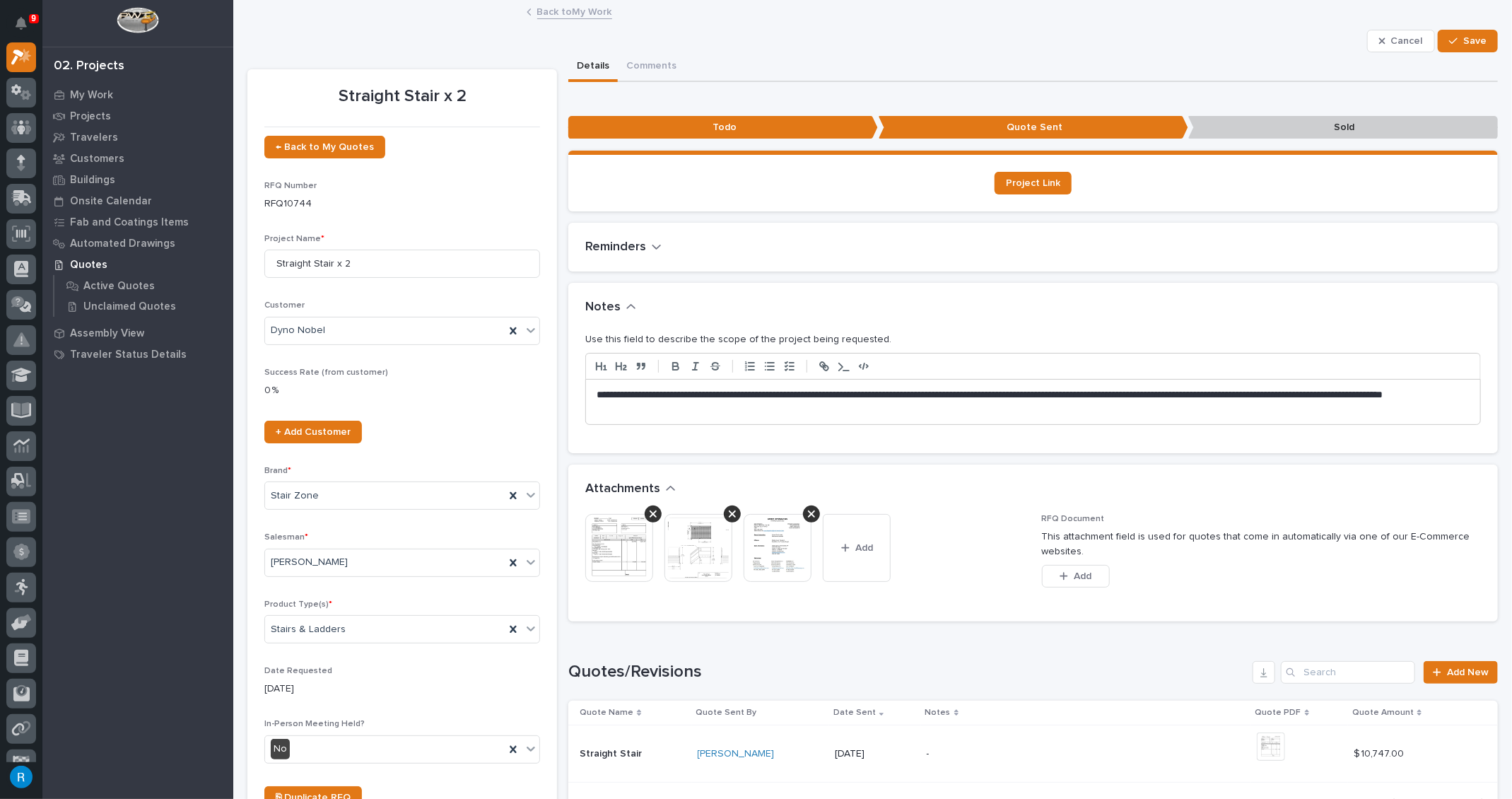
click at [776, 393] on p "**********" at bounding box center [1030, 403] width 866 height 28
click at [615, 407] on p "**********" at bounding box center [1030, 403] width 866 height 28
click at [898, 393] on p "**********" at bounding box center [1030, 403] width 866 height 28
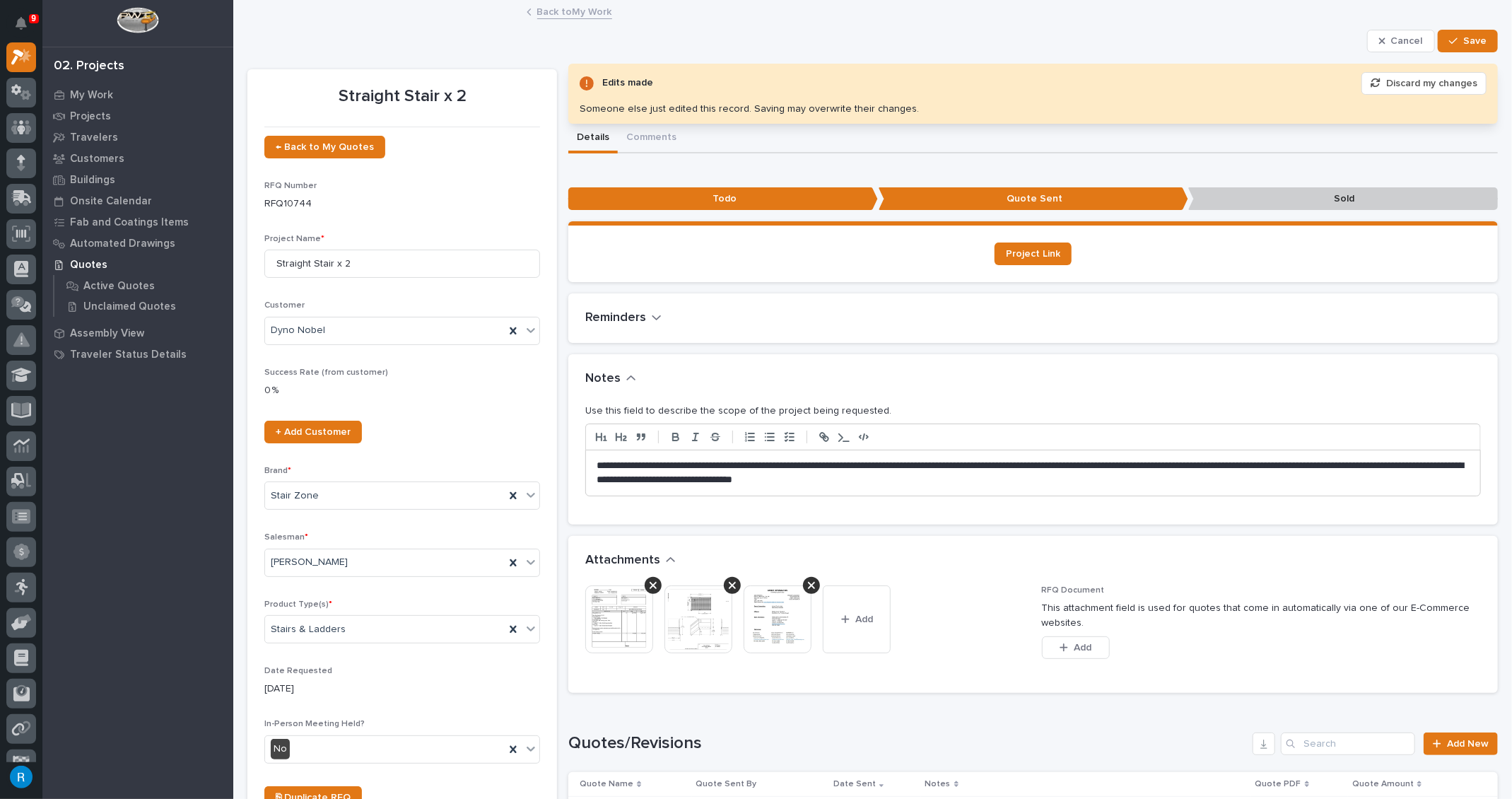
scroll to position [64, 0]
